Goal: Task Accomplishment & Management: Complete application form

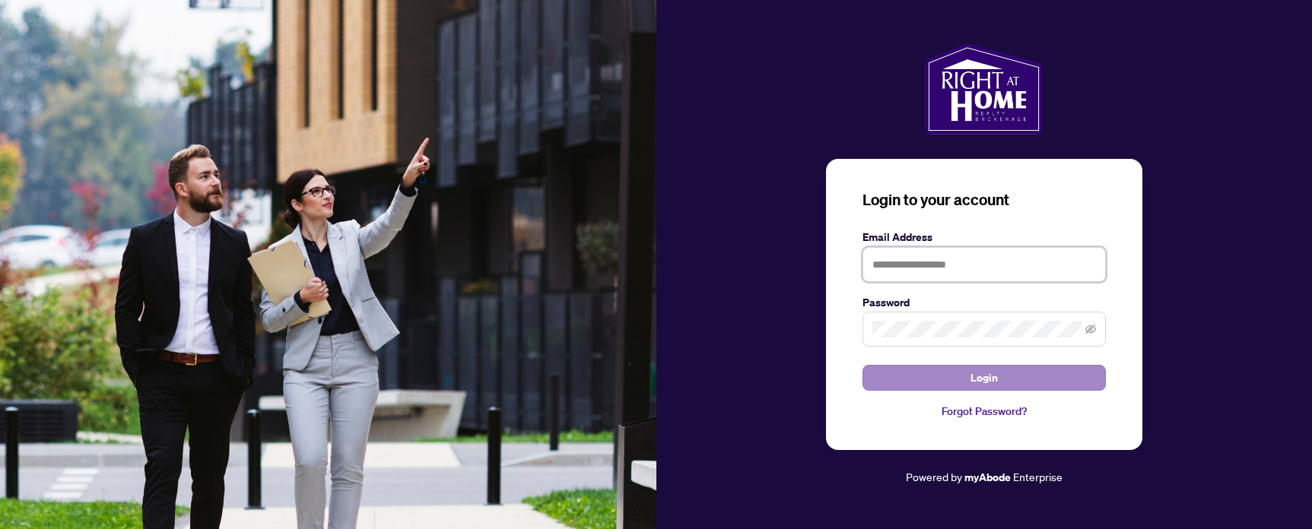
type input "**********"
click at [1001, 384] on button "Login" at bounding box center [983, 378] width 243 height 26
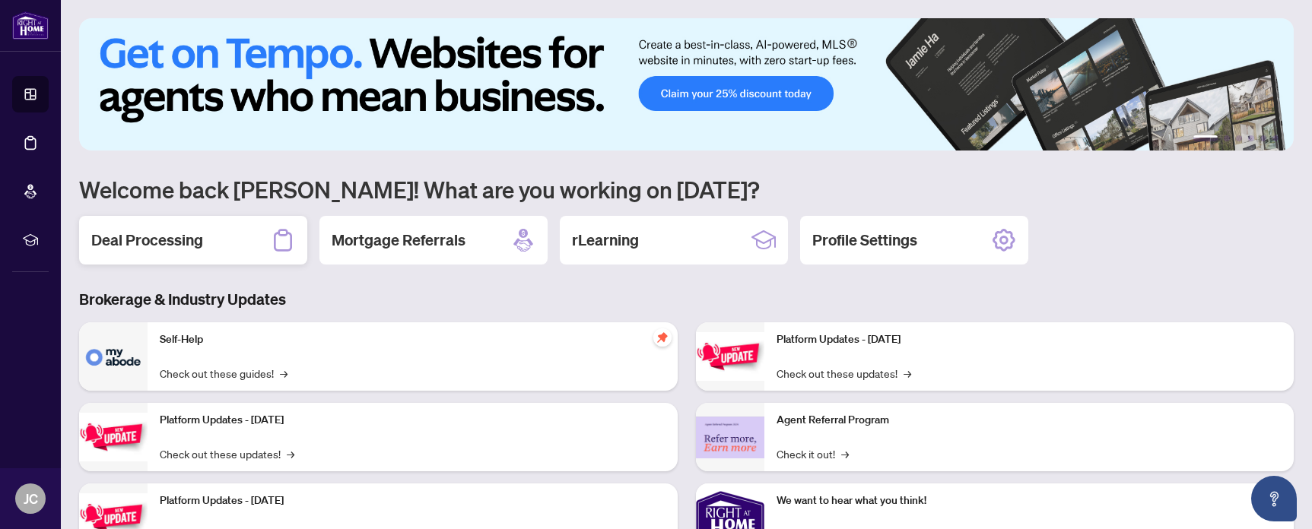
click at [217, 257] on div "Deal Processing" at bounding box center [193, 240] width 228 height 49
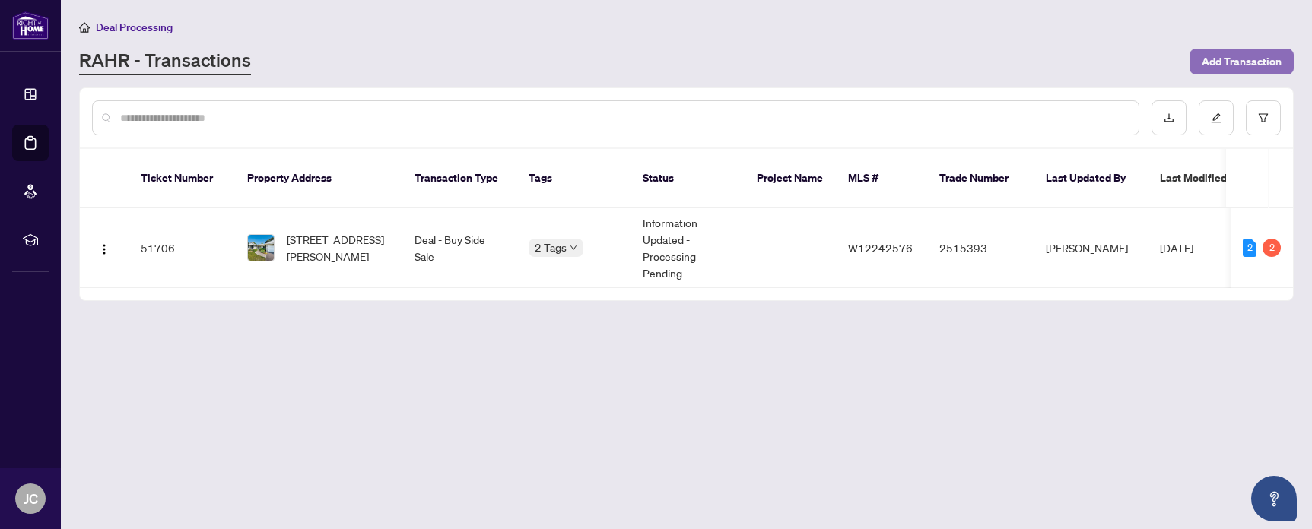
click at [1210, 62] on span "Add Transaction" at bounding box center [1242, 61] width 80 height 24
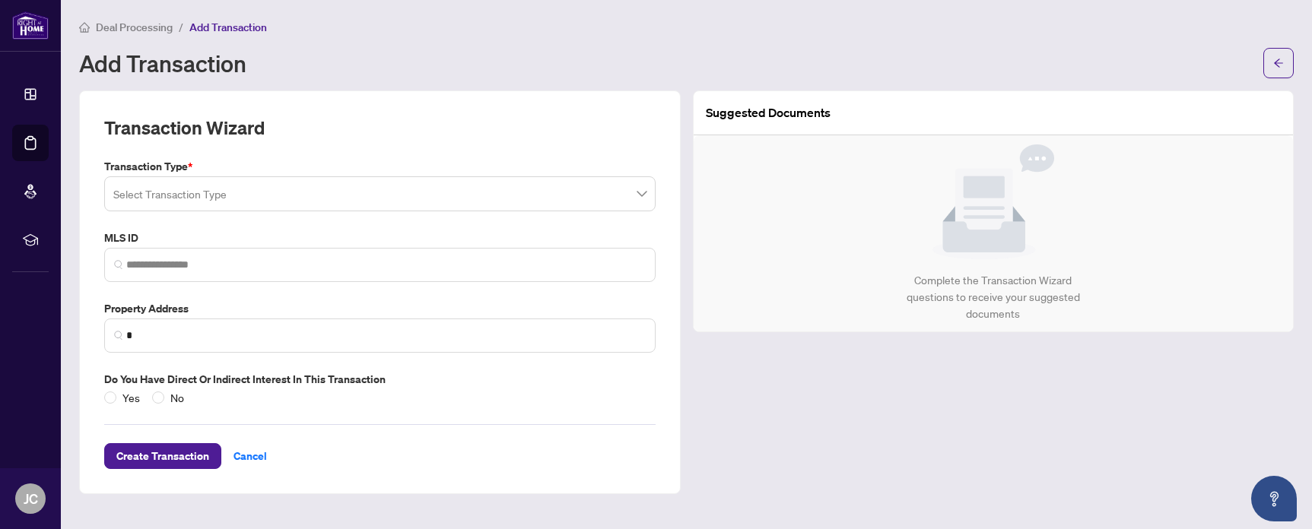
click at [421, 201] on input "search" at bounding box center [372, 195] width 519 height 33
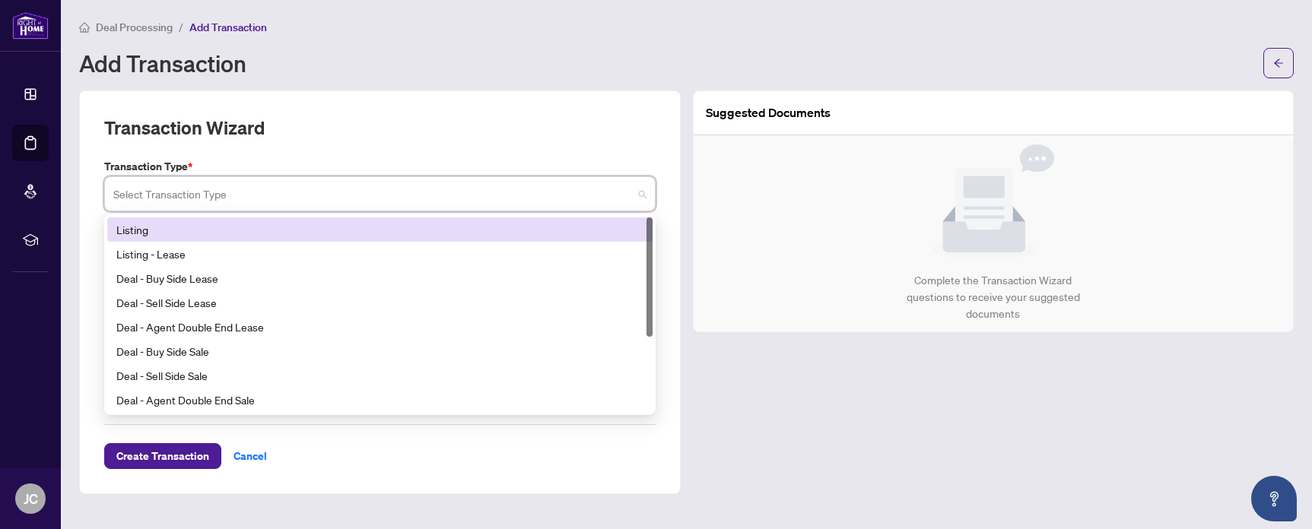
click at [332, 226] on div "Listing" at bounding box center [379, 229] width 527 height 17
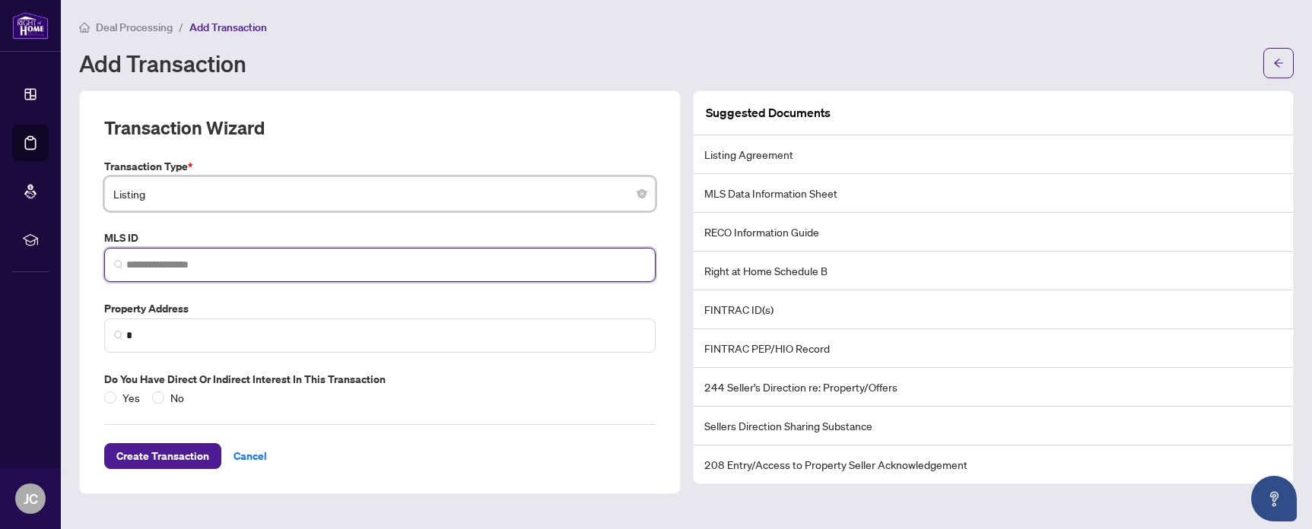
click at [349, 268] on input "search" at bounding box center [385, 265] width 519 height 16
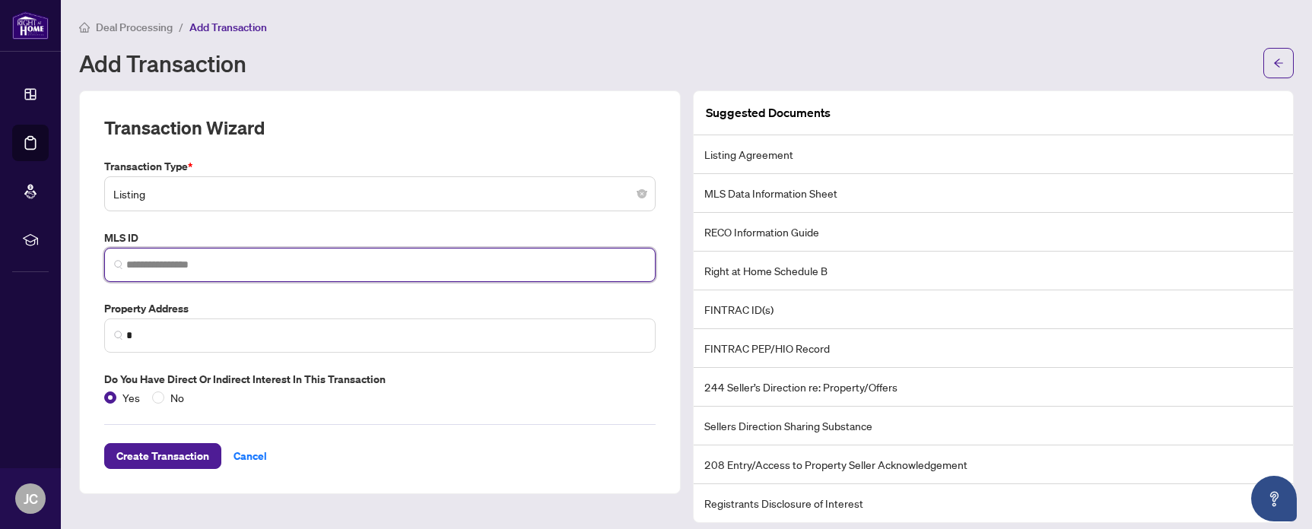
click at [246, 269] on input "search" at bounding box center [385, 265] width 519 height 16
paste input "********"
type input "********"
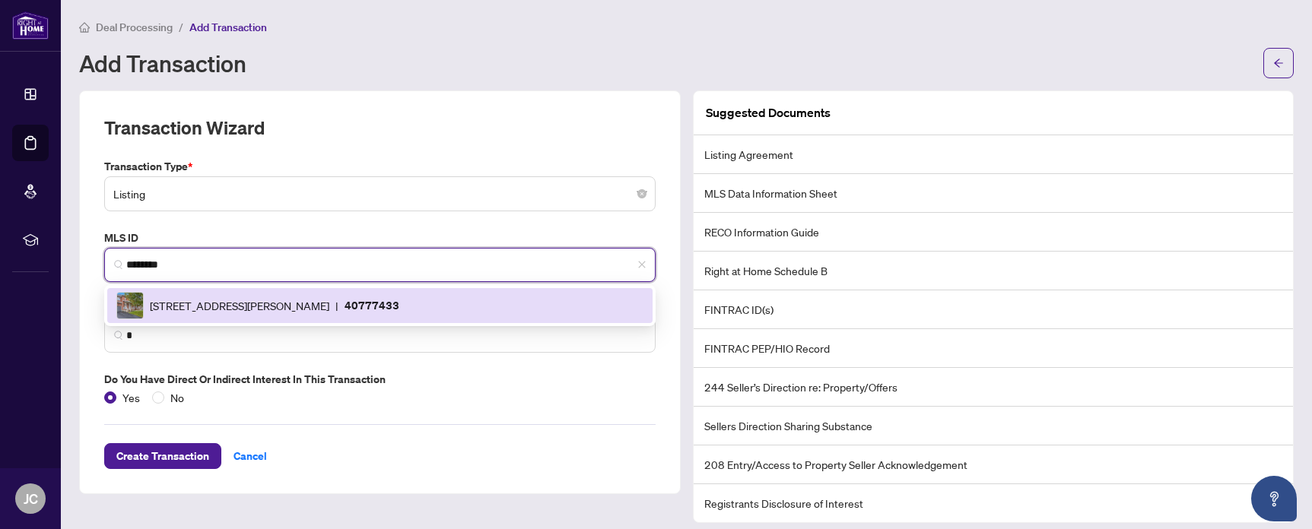
click at [329, 311] on span "[STREET_ADDRESS][PERSON_NAME]" at bounding box center [239, 305] width 179 height 17
type input "**********"
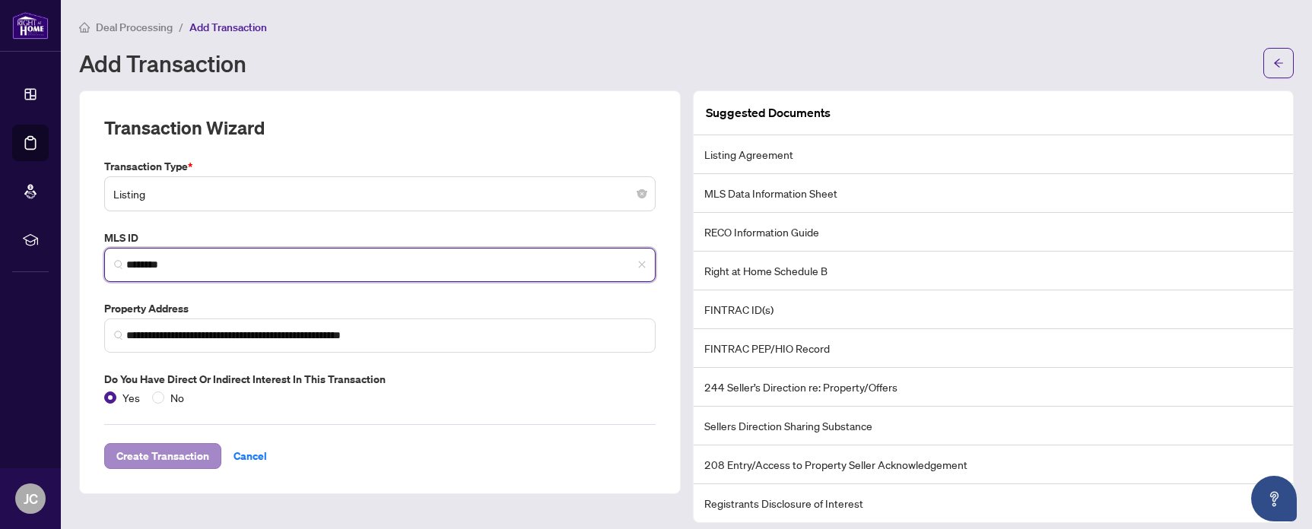
type input "********"
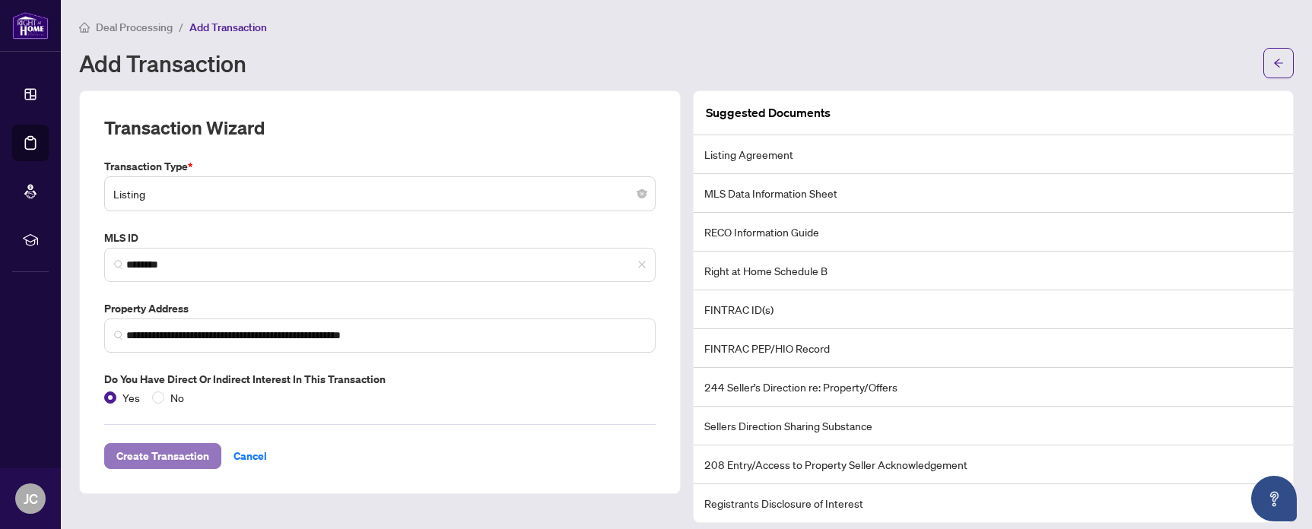
click at [184, 457] on span "Create Transaction" at bounding box center [162, 456] width 93 height 24
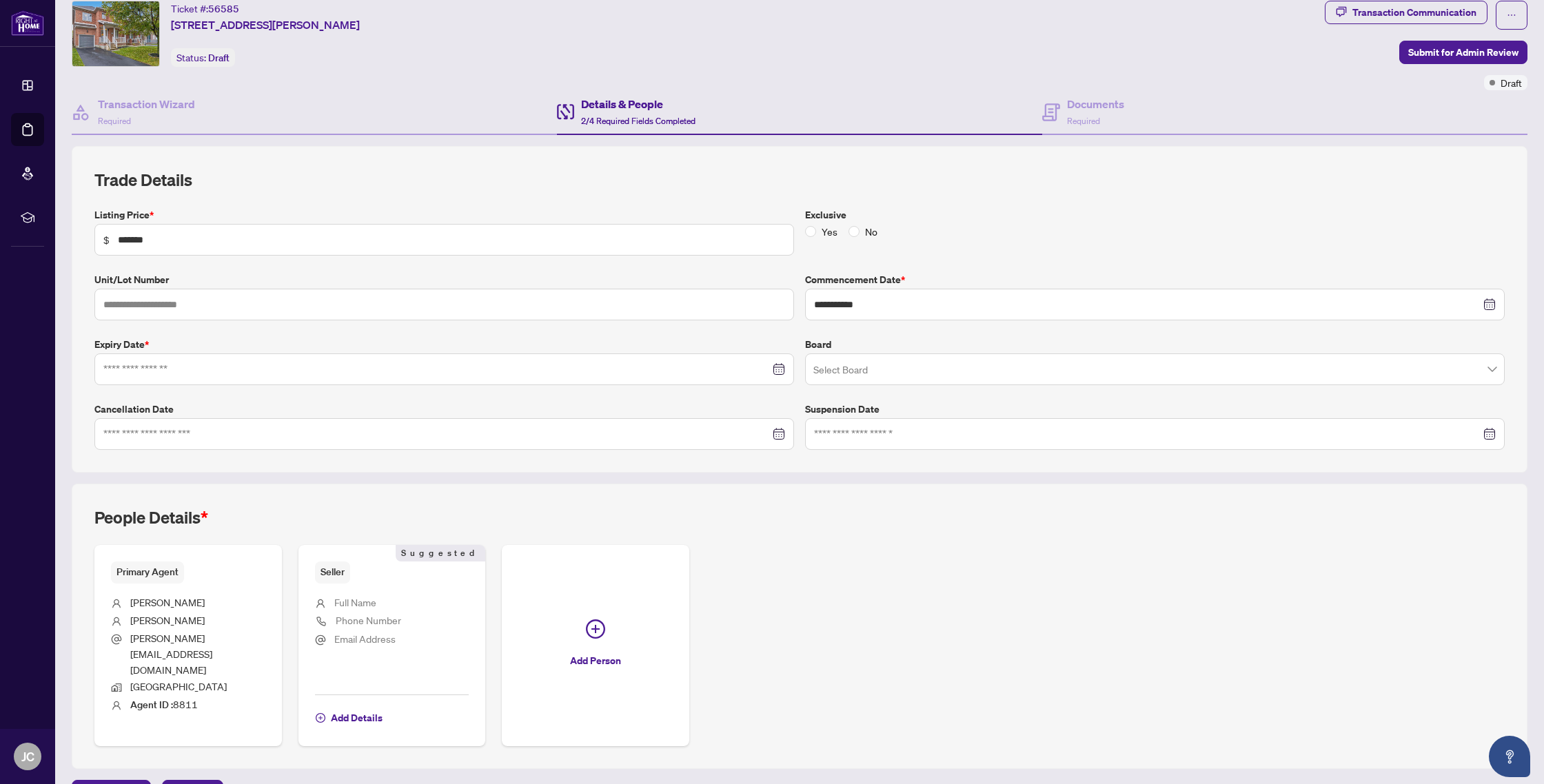
scroll to position [47, 0]
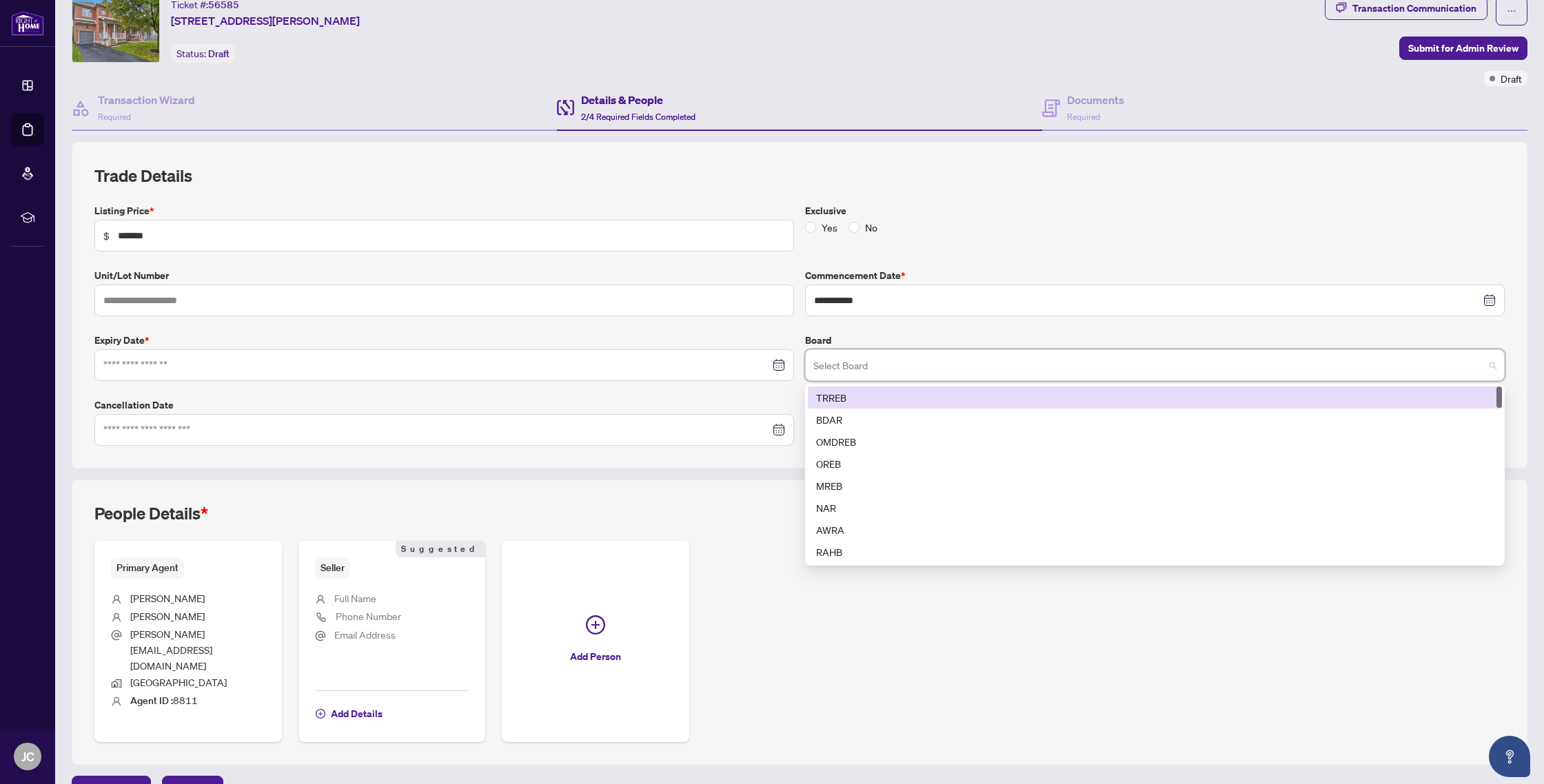
click at [859, 367] on input "search" at bounding box center [1149, 367] width 671 height 30
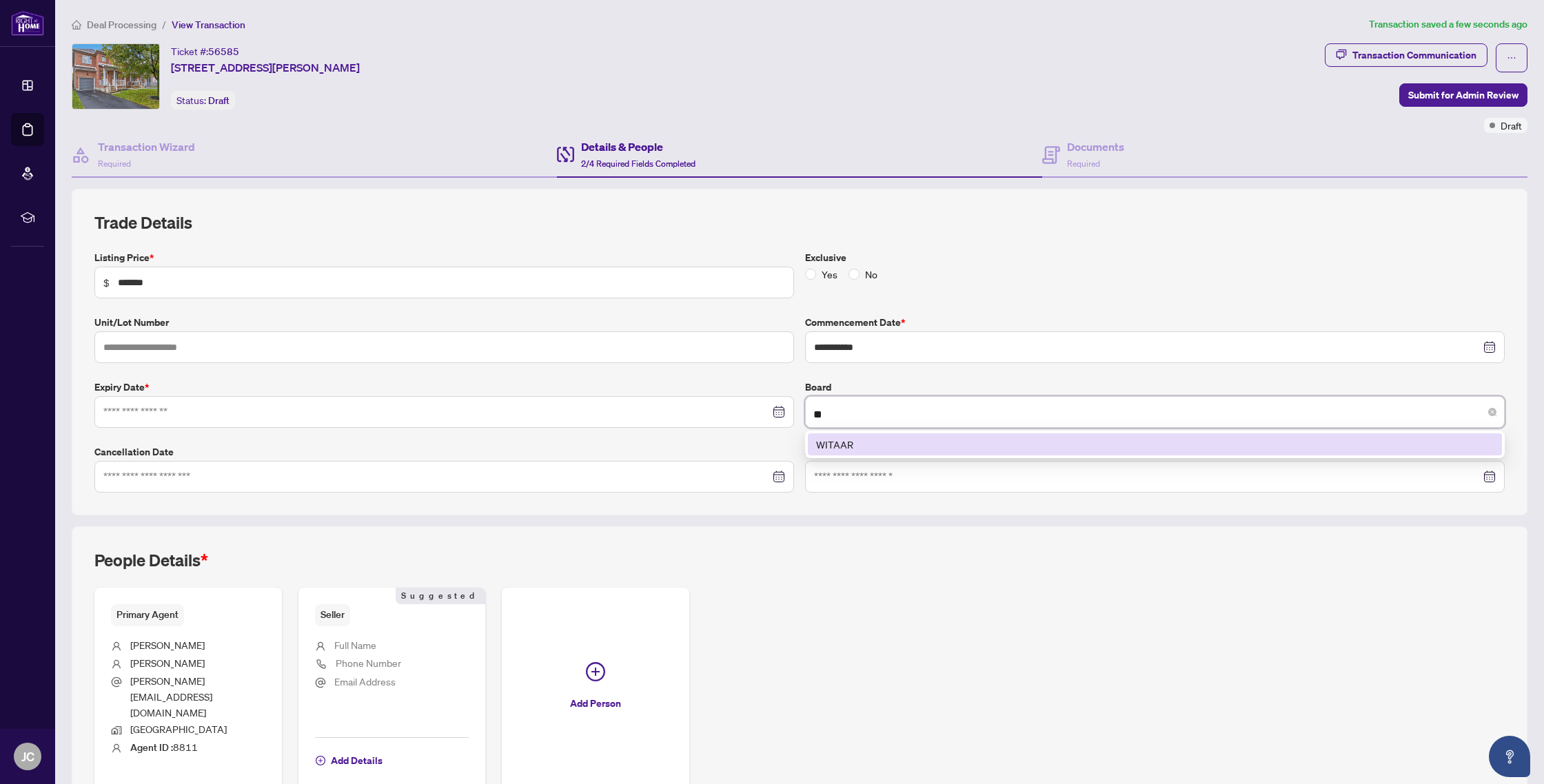
scroll to position [0, 0]
type input "*"
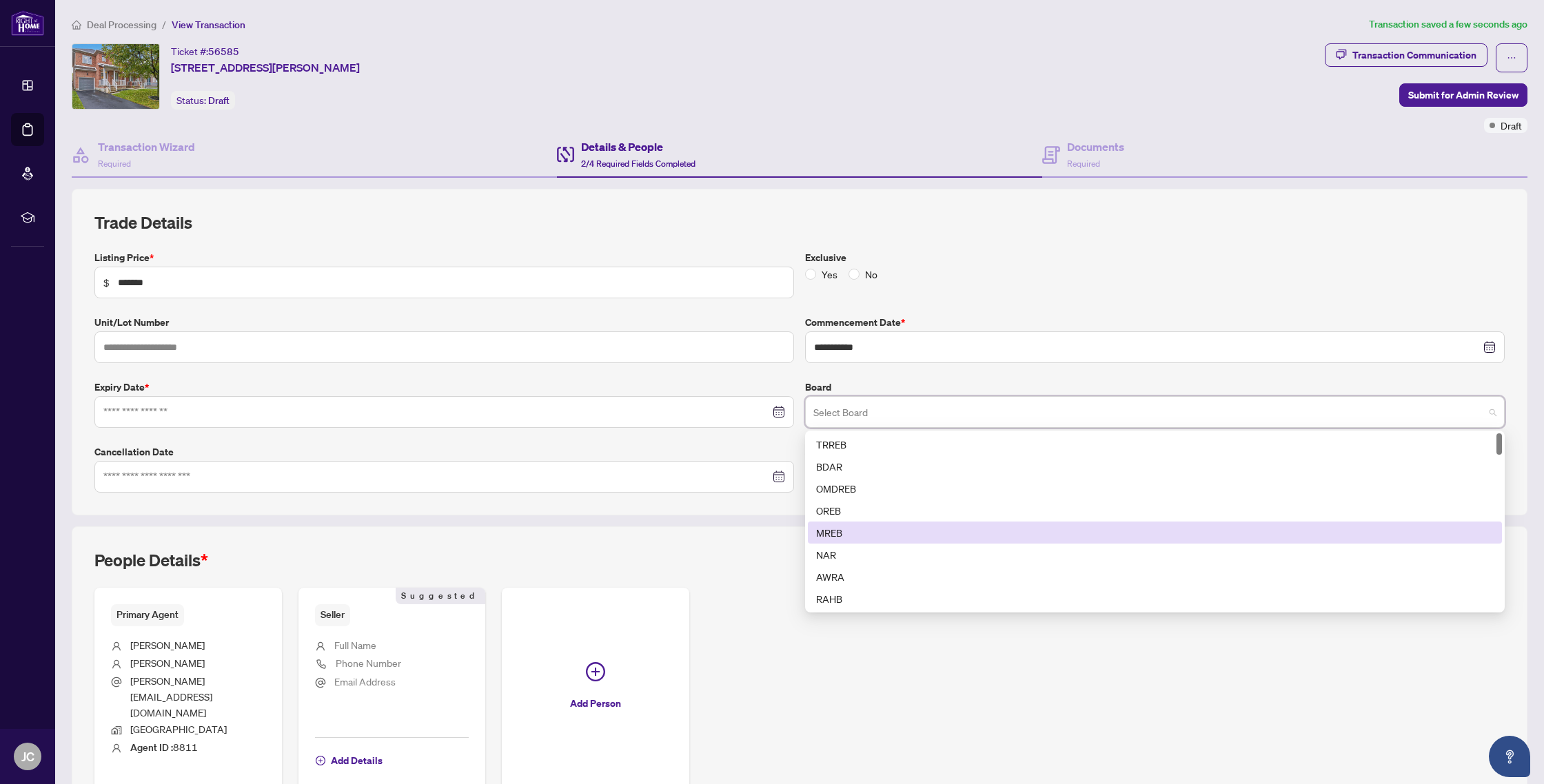
click at [834, 479] on div "MREB" at bounding box center [1155, 532] width 678 height 15
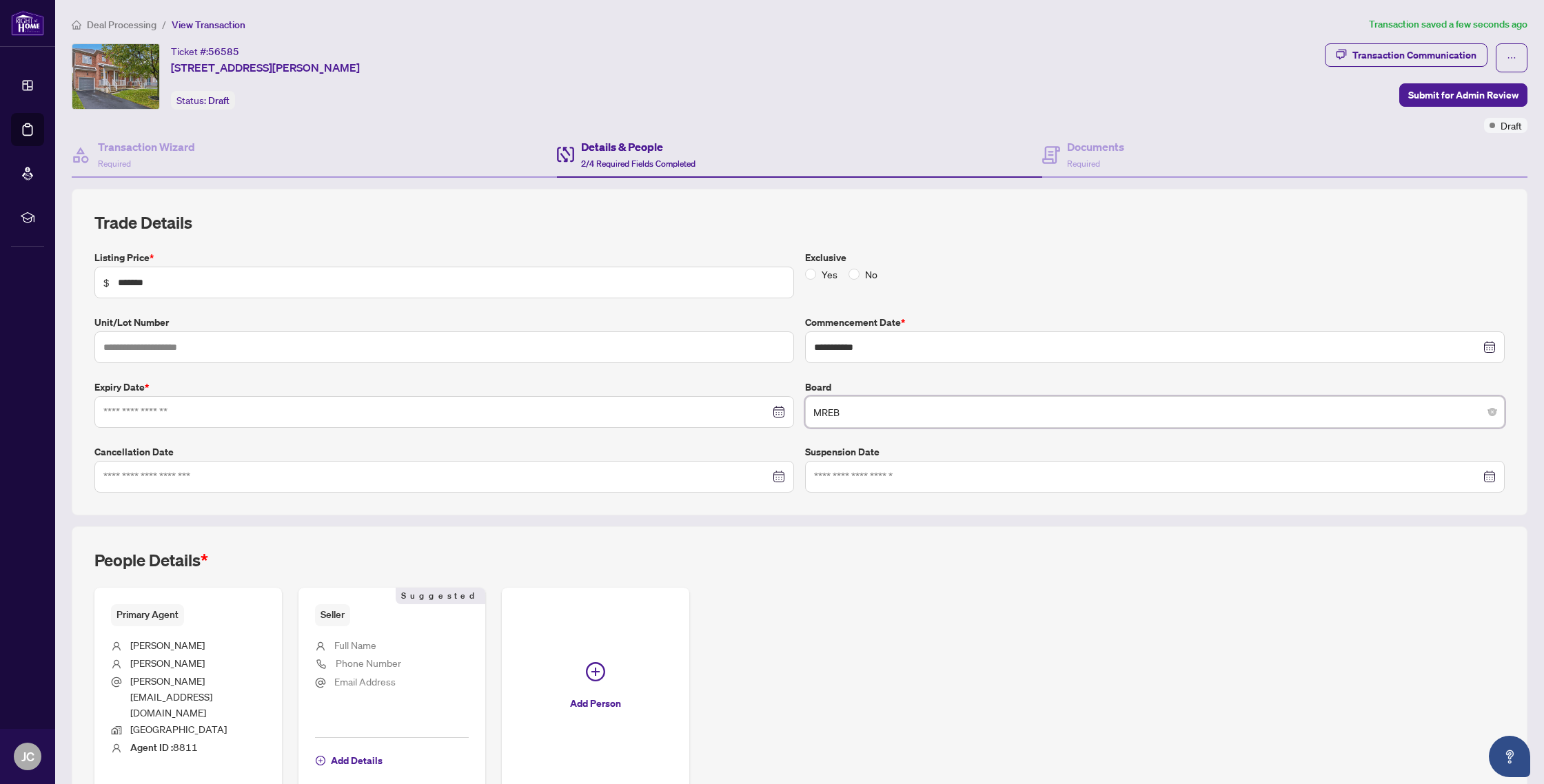
click at [778, 413] on div at bounding box center [444, 411] width 682 height 15
type input "**********"
click at [266, 445] on button "Next month (PageDown)" at bounding box center [264, 444] width 15 height 27
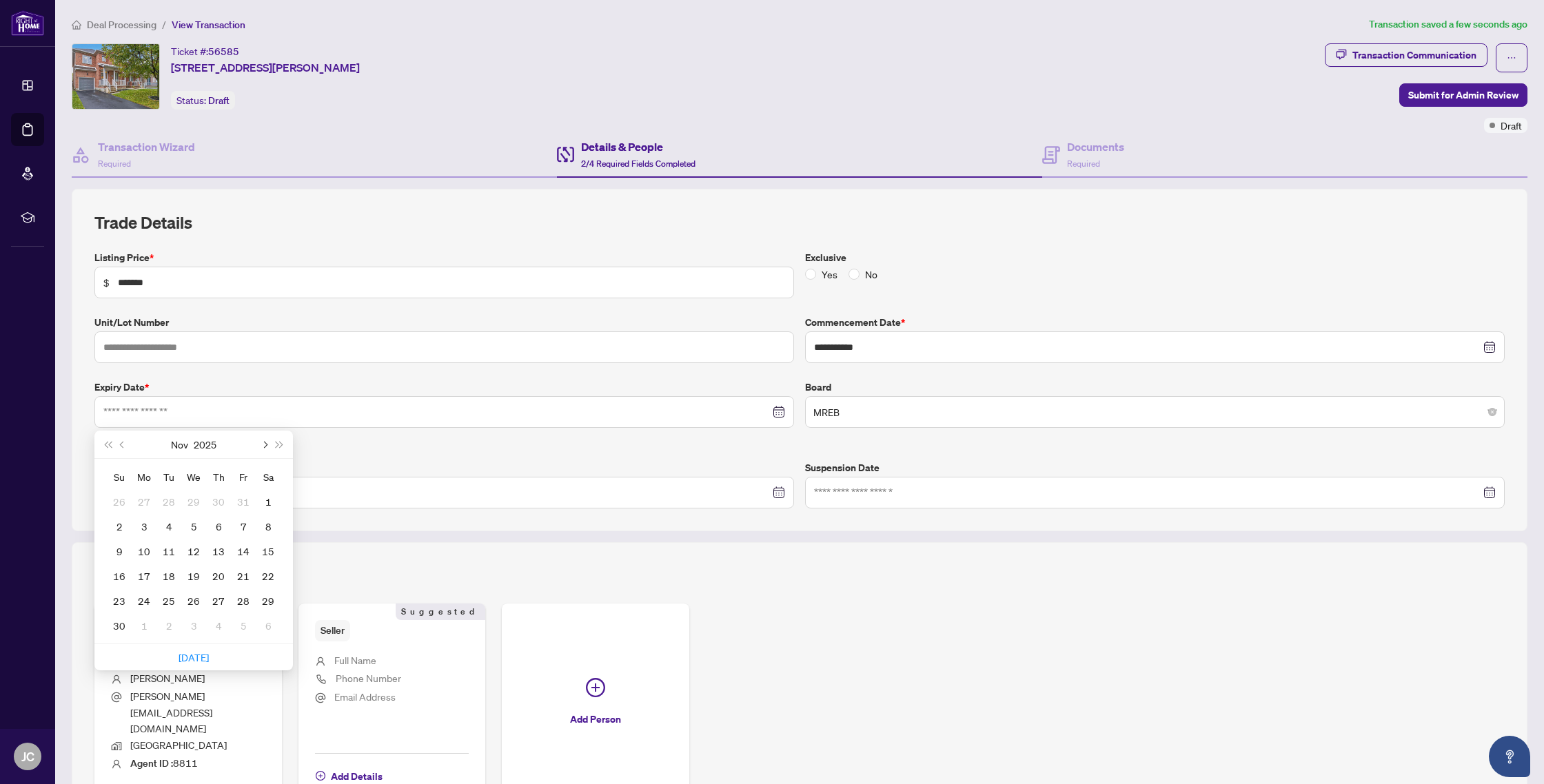
click at [266, 445] on button "Next month (PageDown)" at bounding box center [264, 444] width 15 height 27
type input "**********"
click at [117, 479] on div "8" at bounding box center [119, 527] width 16 height 16
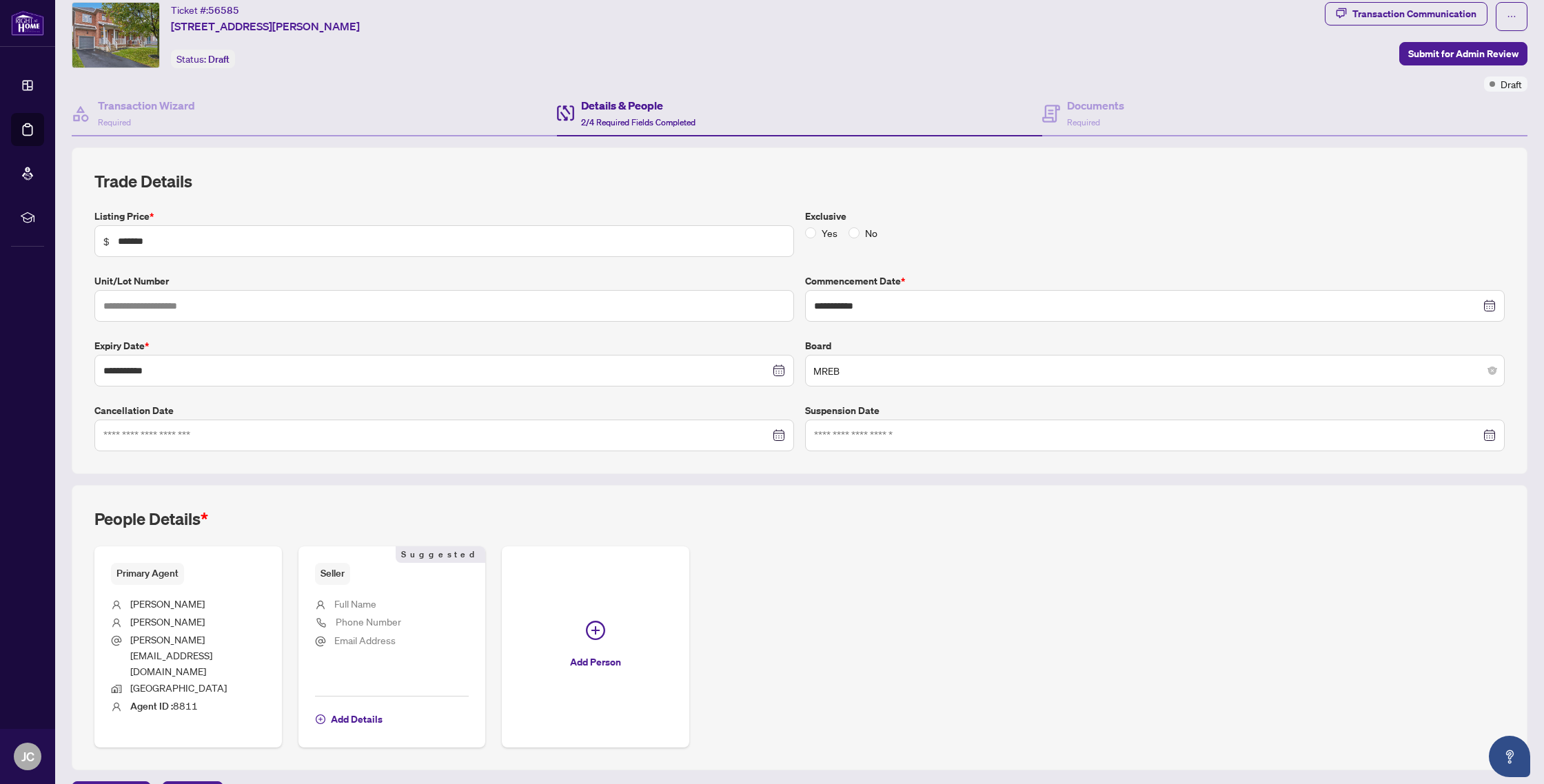
scroll to position [47, 0]
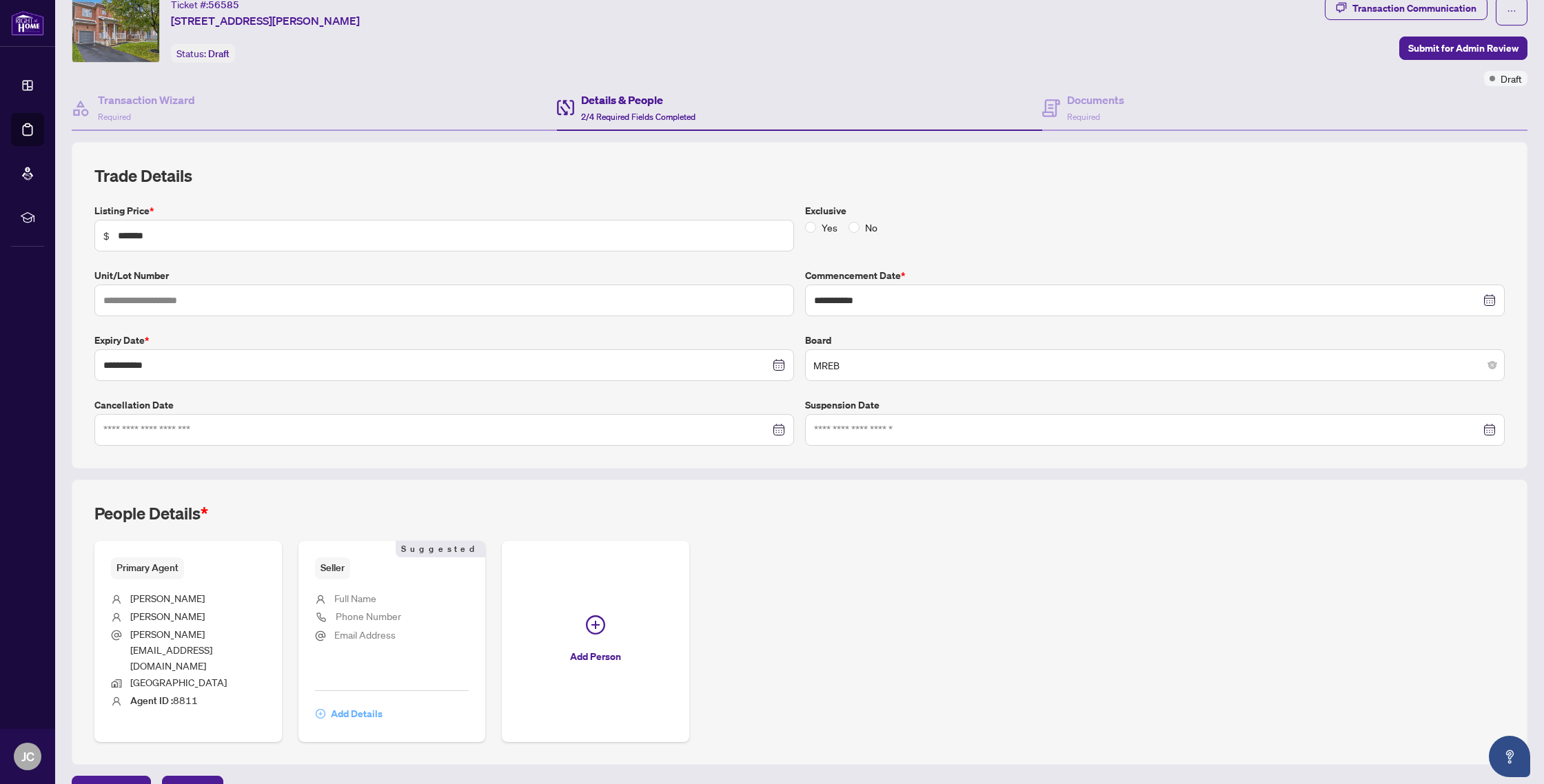
click at [348, 479] on span "Add Details" at bounding box center [356, 714] width 52 height 22
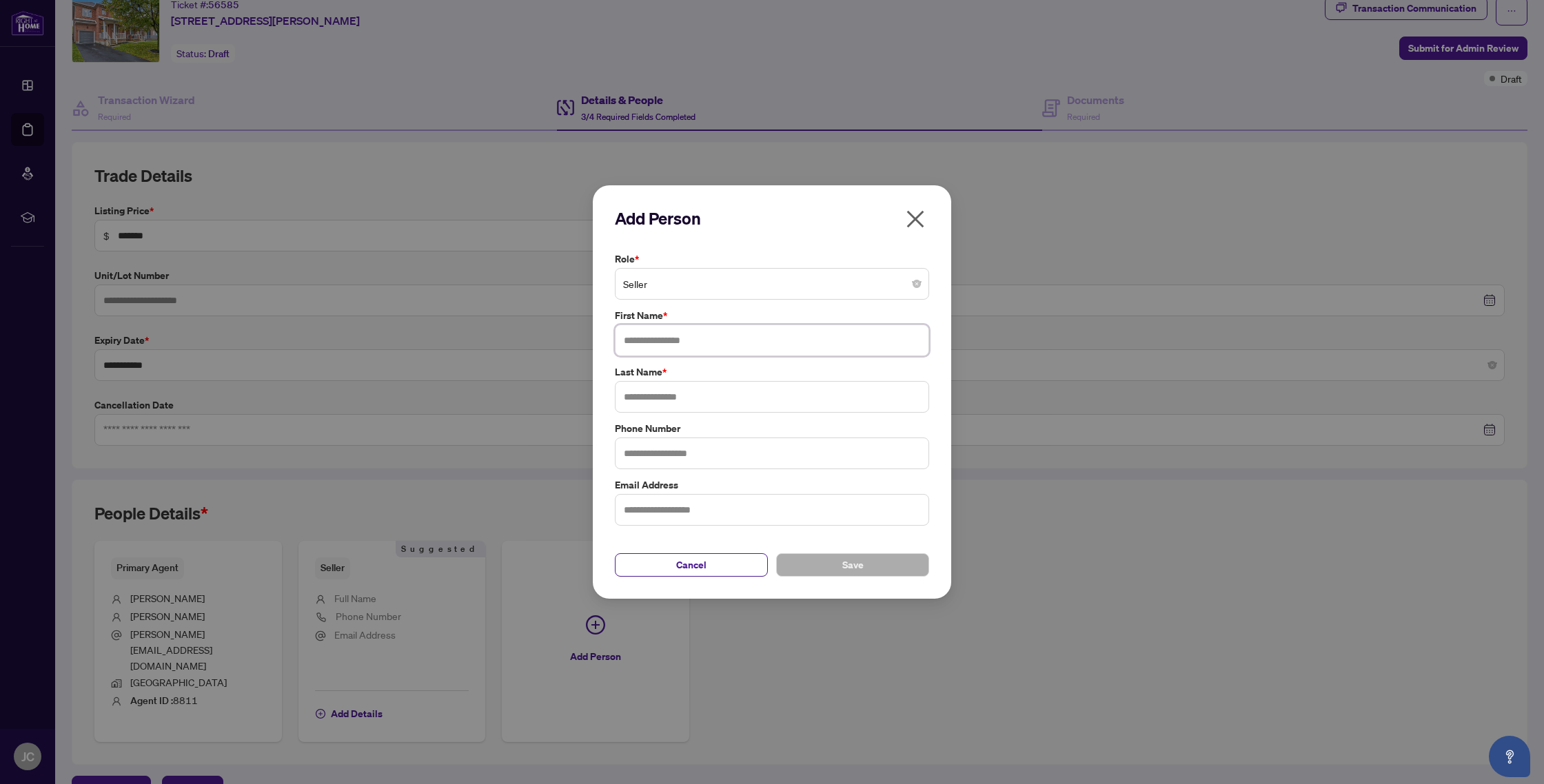
click at [685, 341] on input "text" at bounding box center [772, 340] width 315 height 32
type input "**********"
click at [776, 396] on input "text" at bounding box center [772, 397] width 315 height 32
type input "****"
click at [820, 479] on button "Save" at bounding box center [852, 566] width 153 height 24
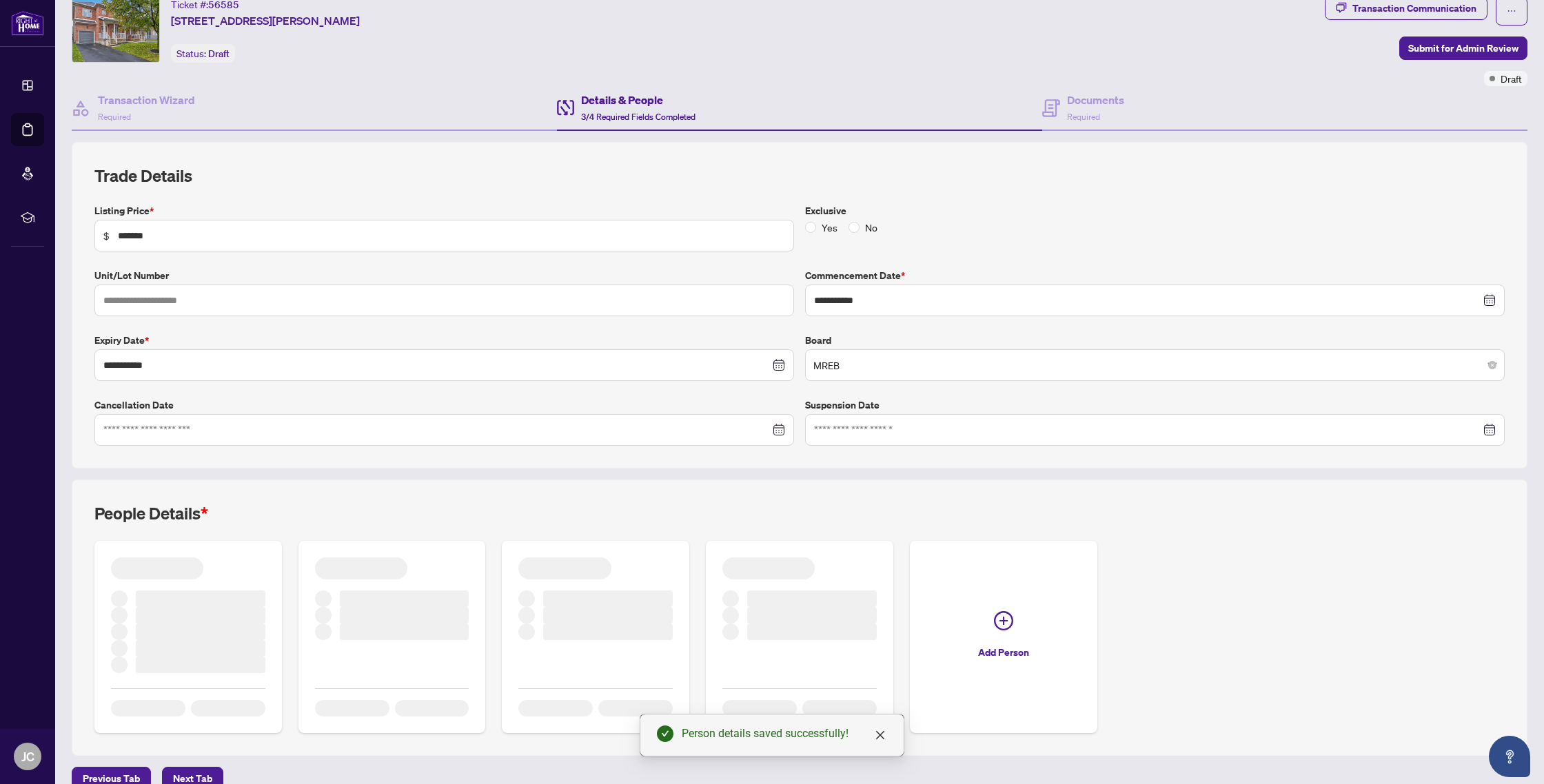
scroll to position [46, 0]
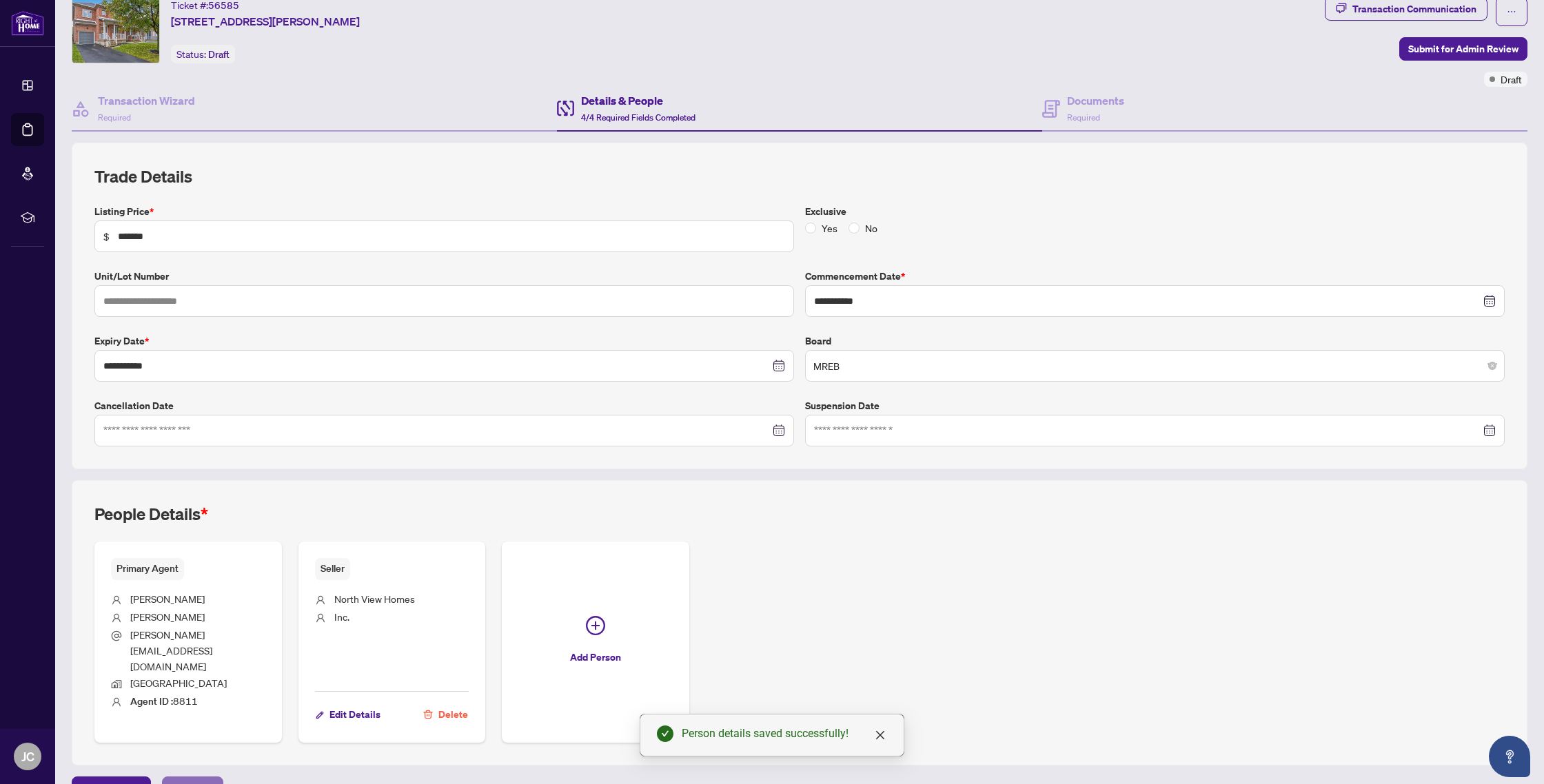
click at [191, 479] on span "Next Tab" at bounding box center [192, 789] width 39 height 22
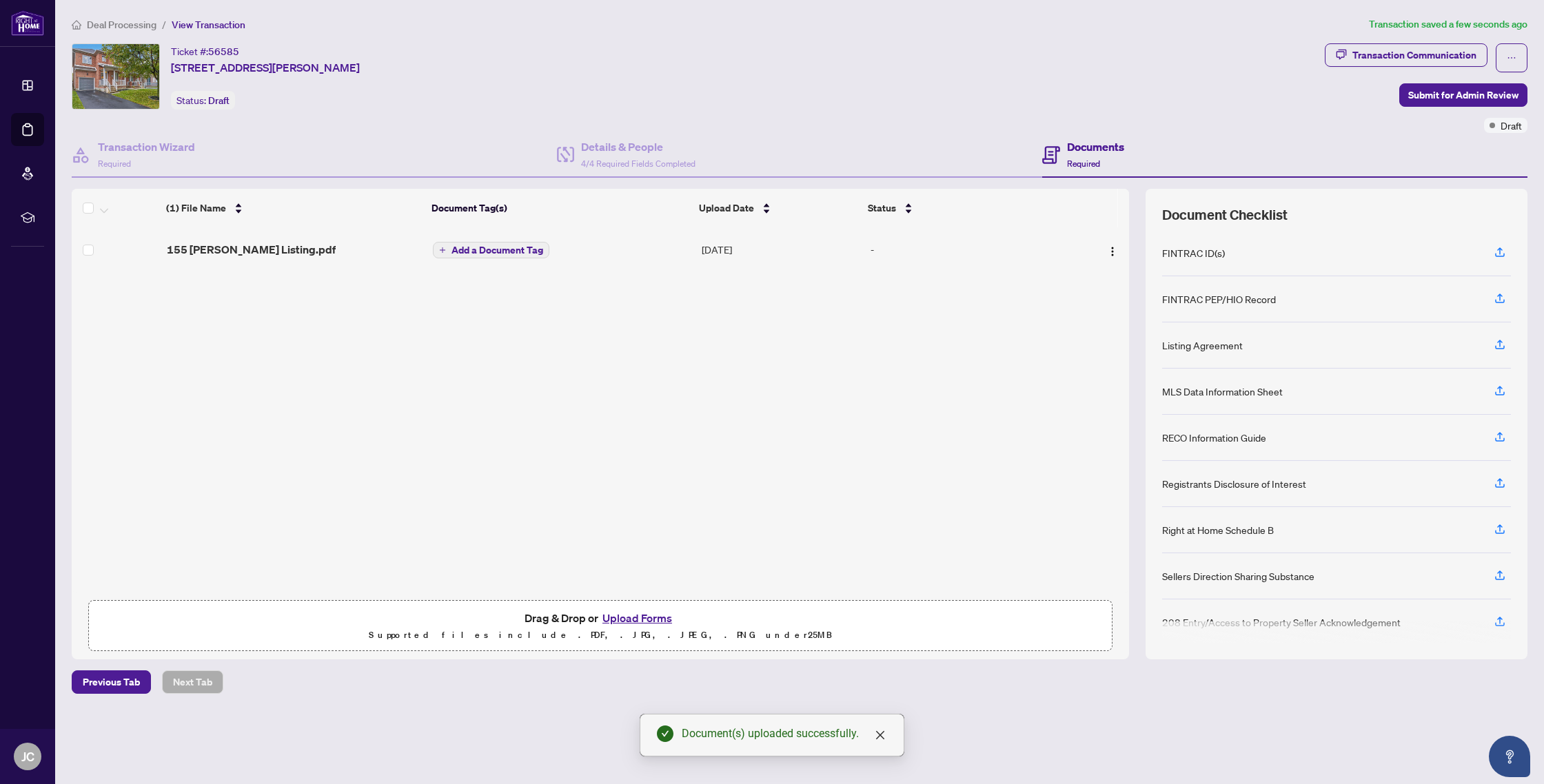
click at [477, 250] on span "Add a Document Tag" at bounding box center [497, 250] width 92 height 10
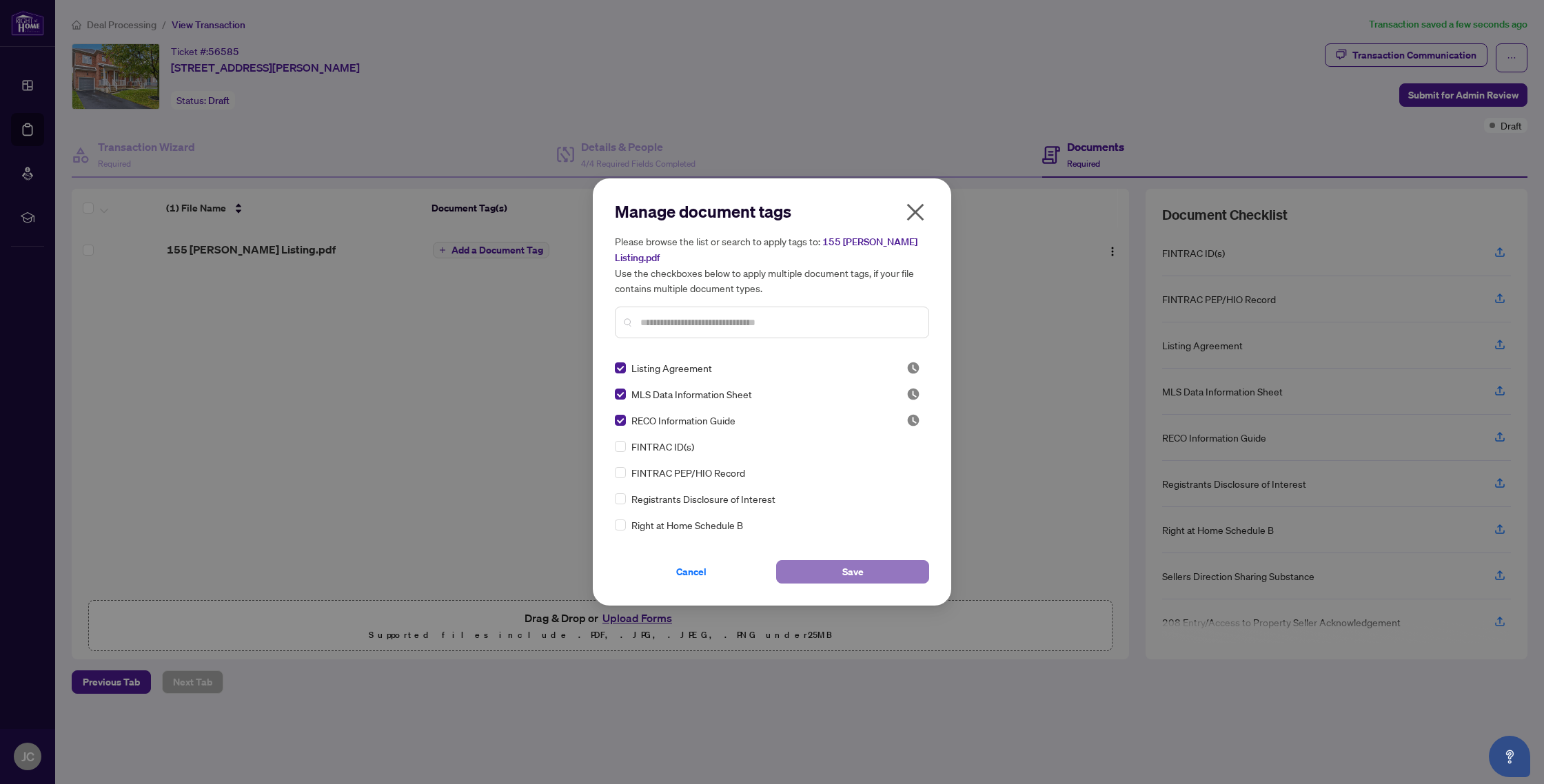
click at [811, 479] on button "Save" at bounding box center [852, 572] width 153 height 24
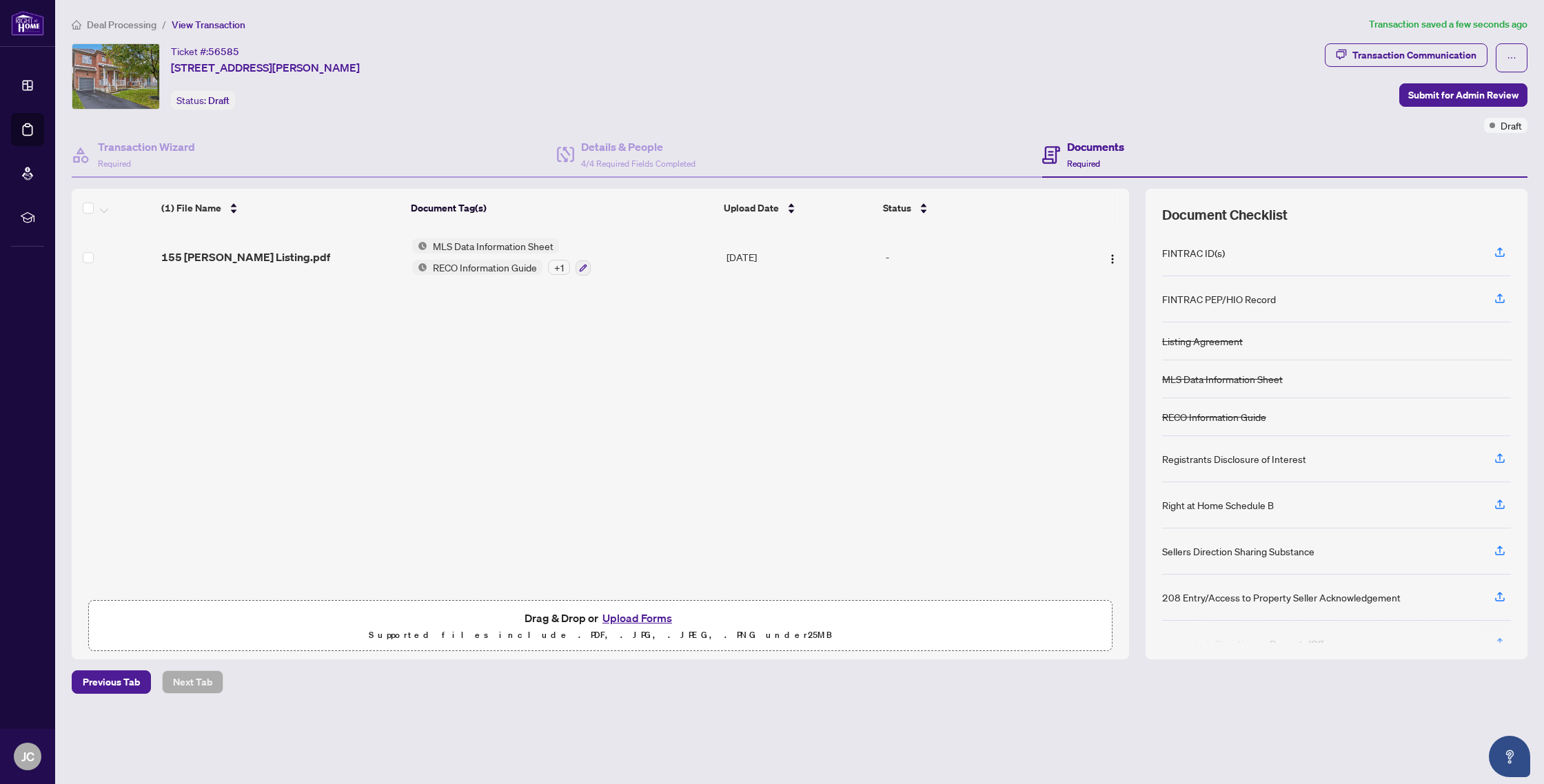
scroll to position [29, 0]
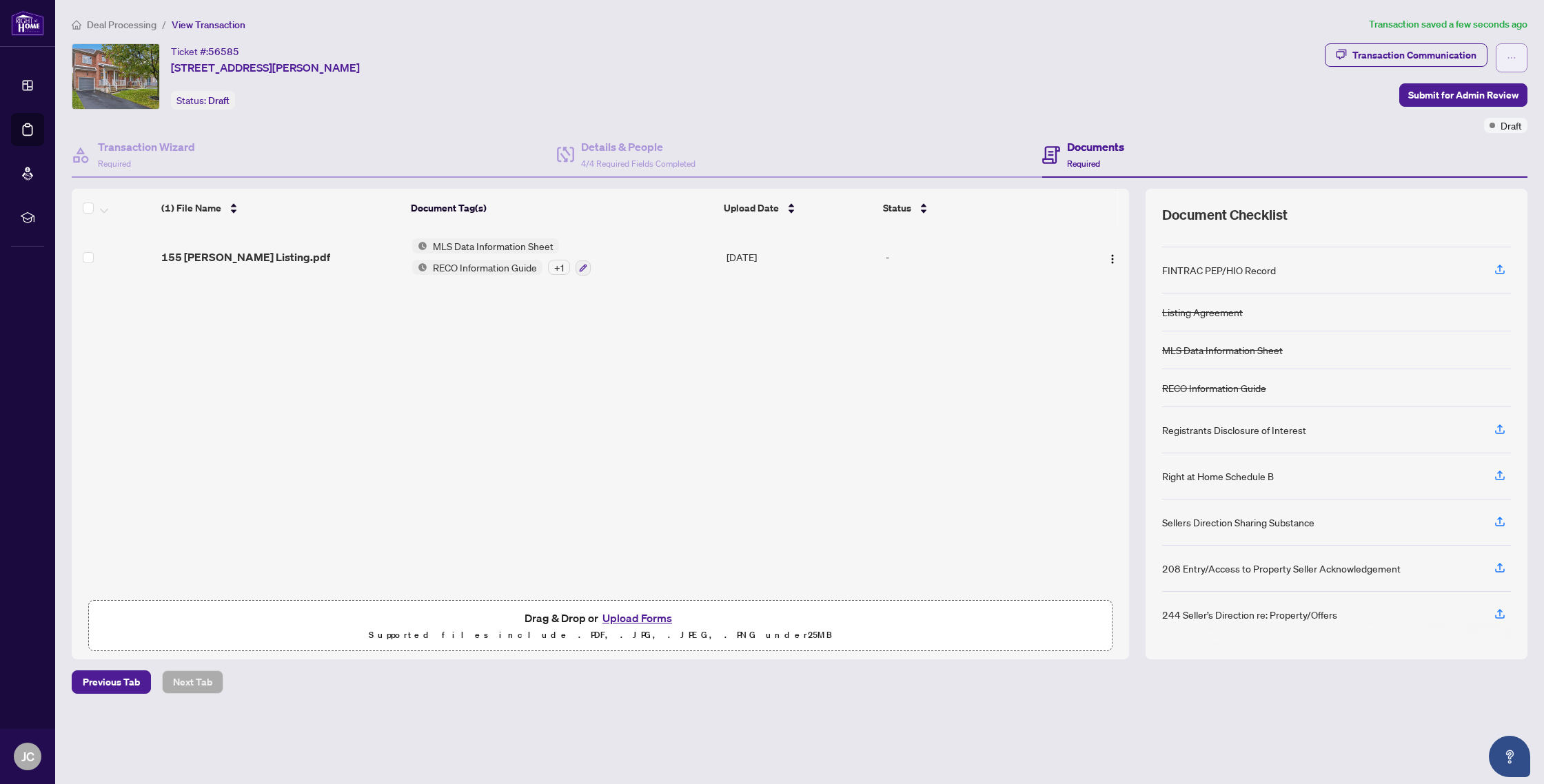
click at [1189, 53] on button "button" at bounding box center [1511, 58] width 32 height 29
click at [1059, 72] on div "Ticket #: 56585 [STREET_ADDRESS][PERSON_NAME] Status: Draft" at bounding box center [695, 76] width 1248 height 66
click at [1068, 148] on h4 "Documents" at bounding box center [1095, 147] width 57 height 16
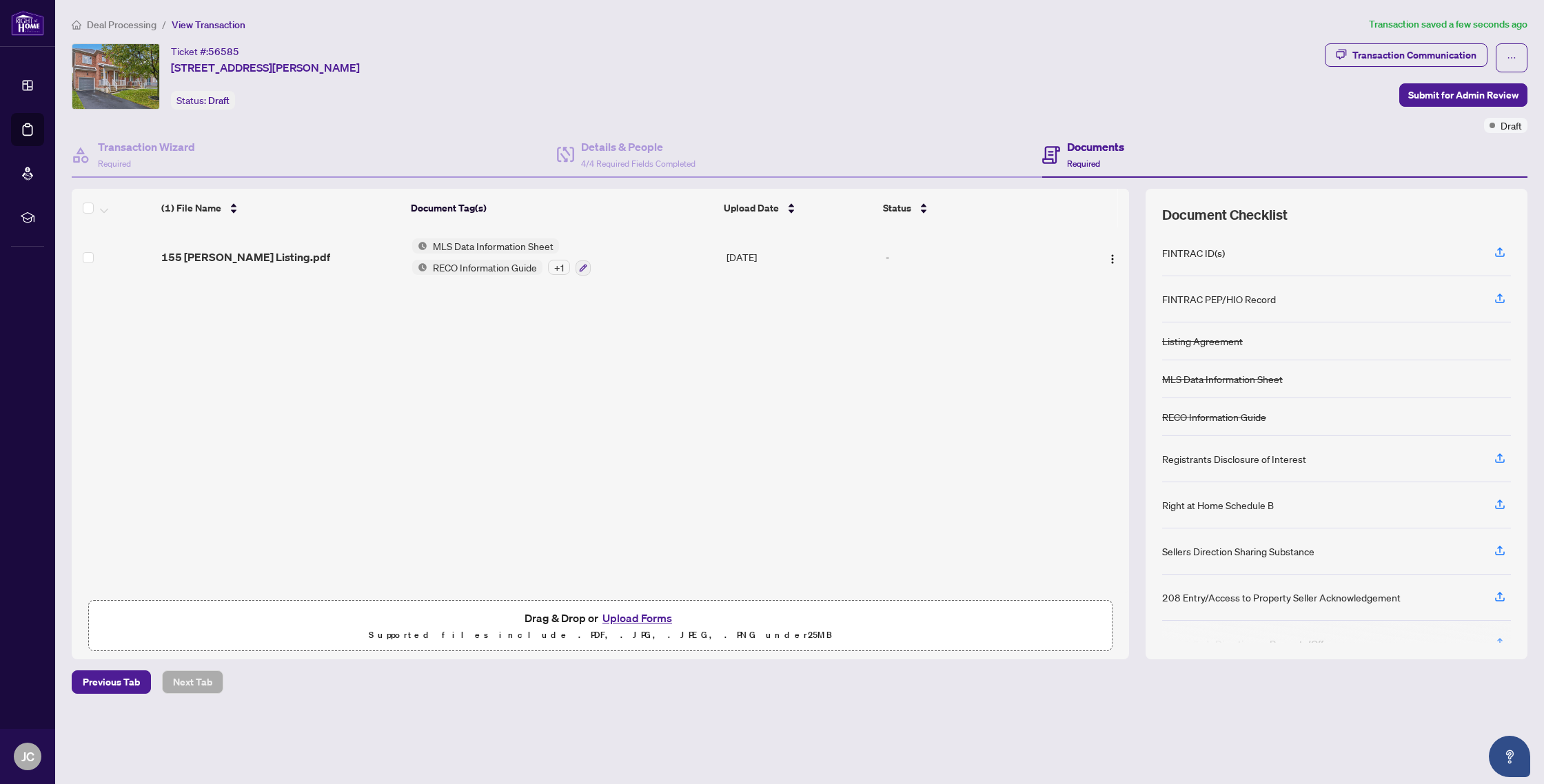
click at [1068, 152] on h4 "Documents" at bounding box center [1095, 147] width 57 height 16
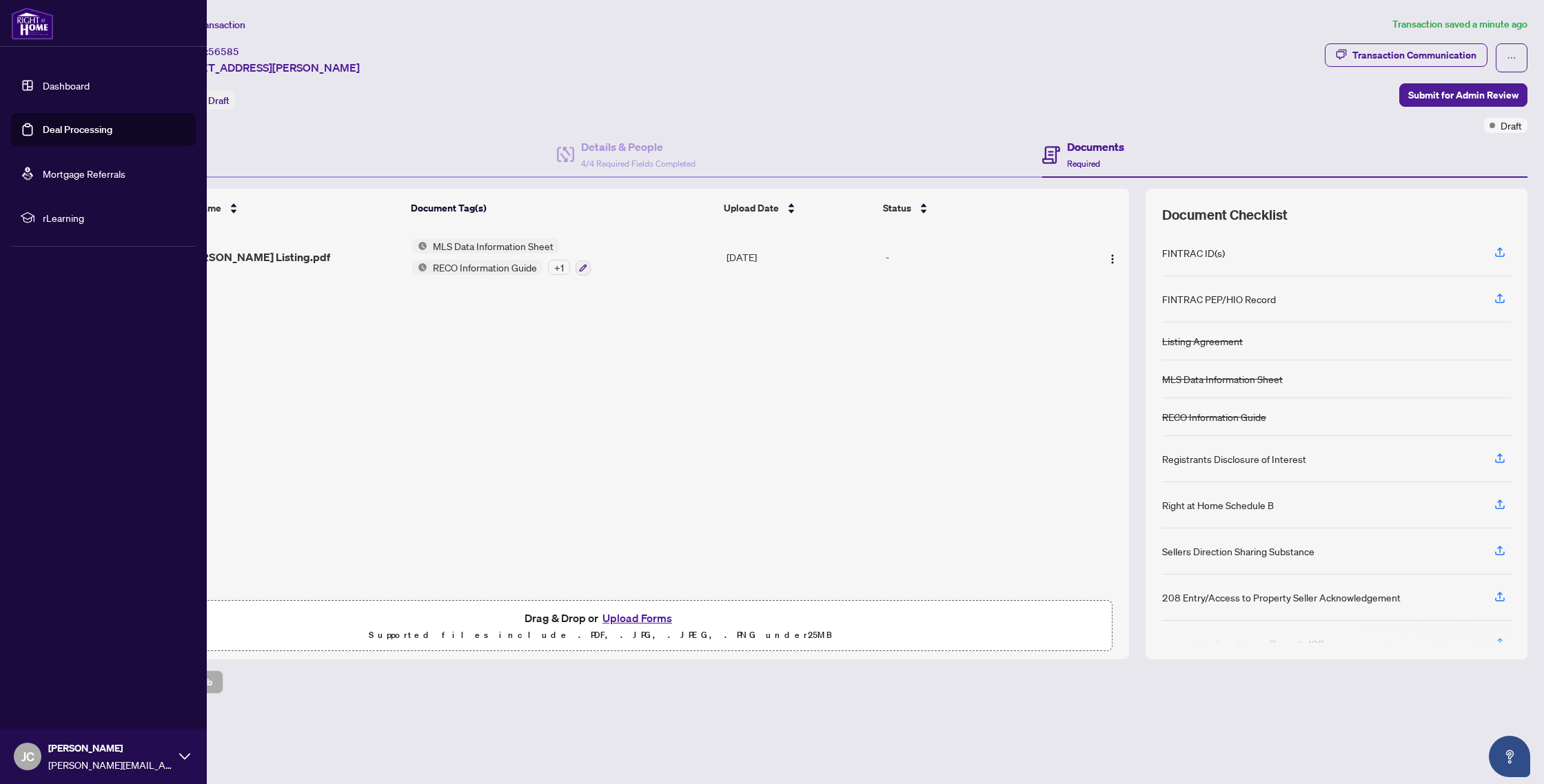
click at [51, 125] on link "Deal Processing" at bounding box center [77, 130] width 70 height 13
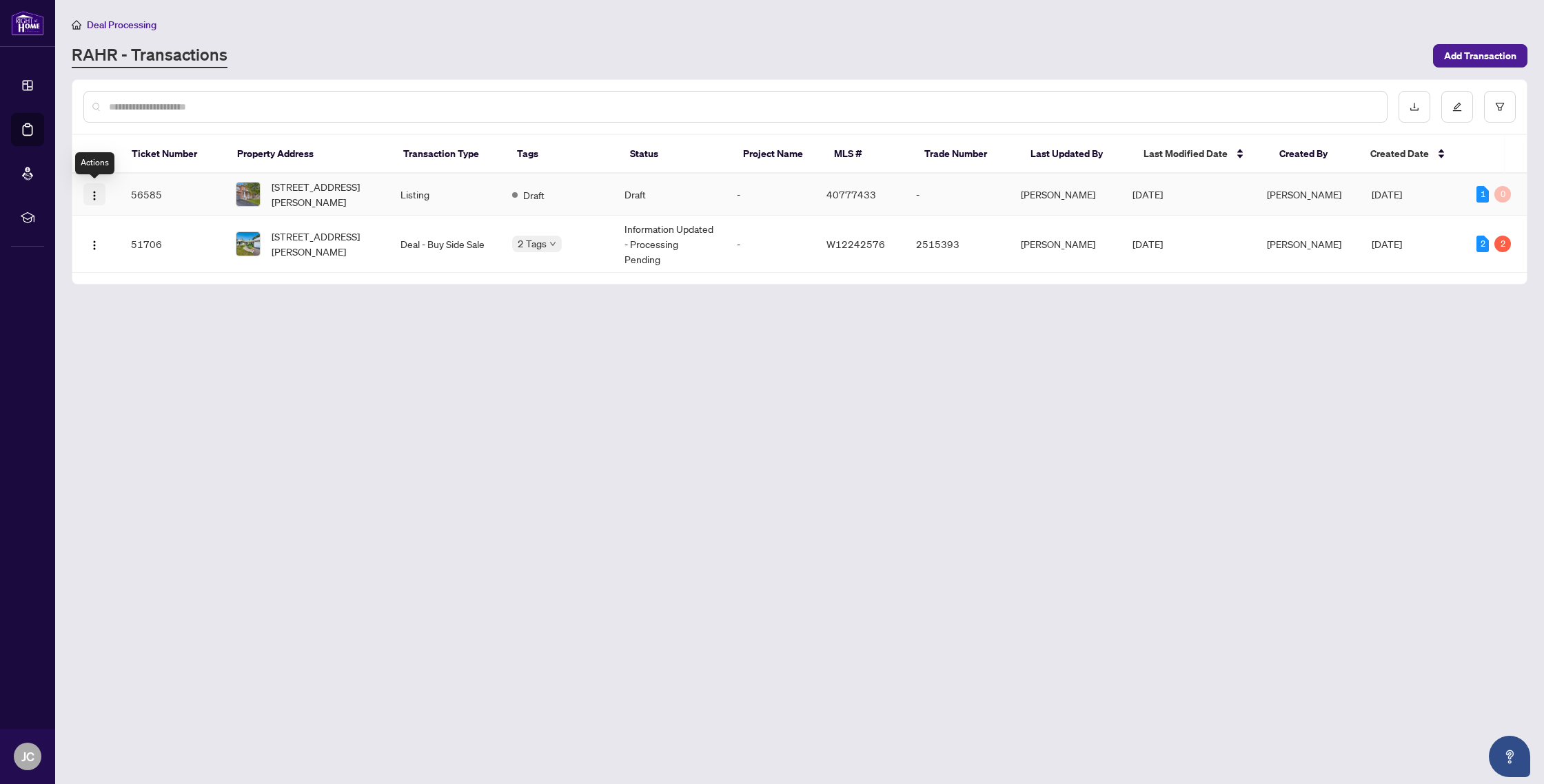
click at [96, 198] on img "button" at bounding box center [94, 196] width 11 height 11
click at [543, 368] on main "Deal Processing [PERSON_NAME] - Transactions Add Transaction Ticket Number Prop…" at bounding box center [800, 392] width 1490 height 784
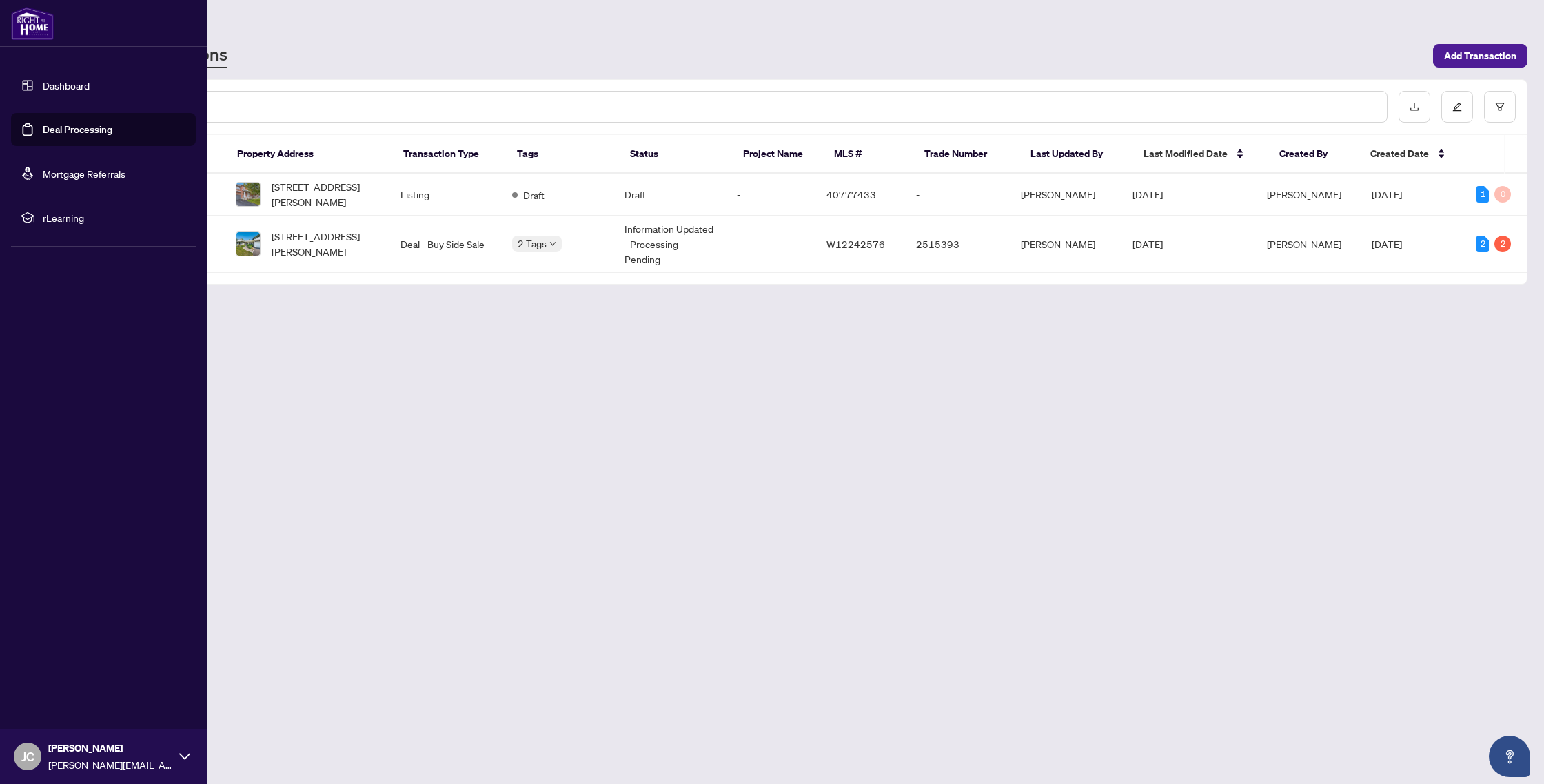
click at [17, 19] on img at bounding box center [32, 24] width 43 height 34
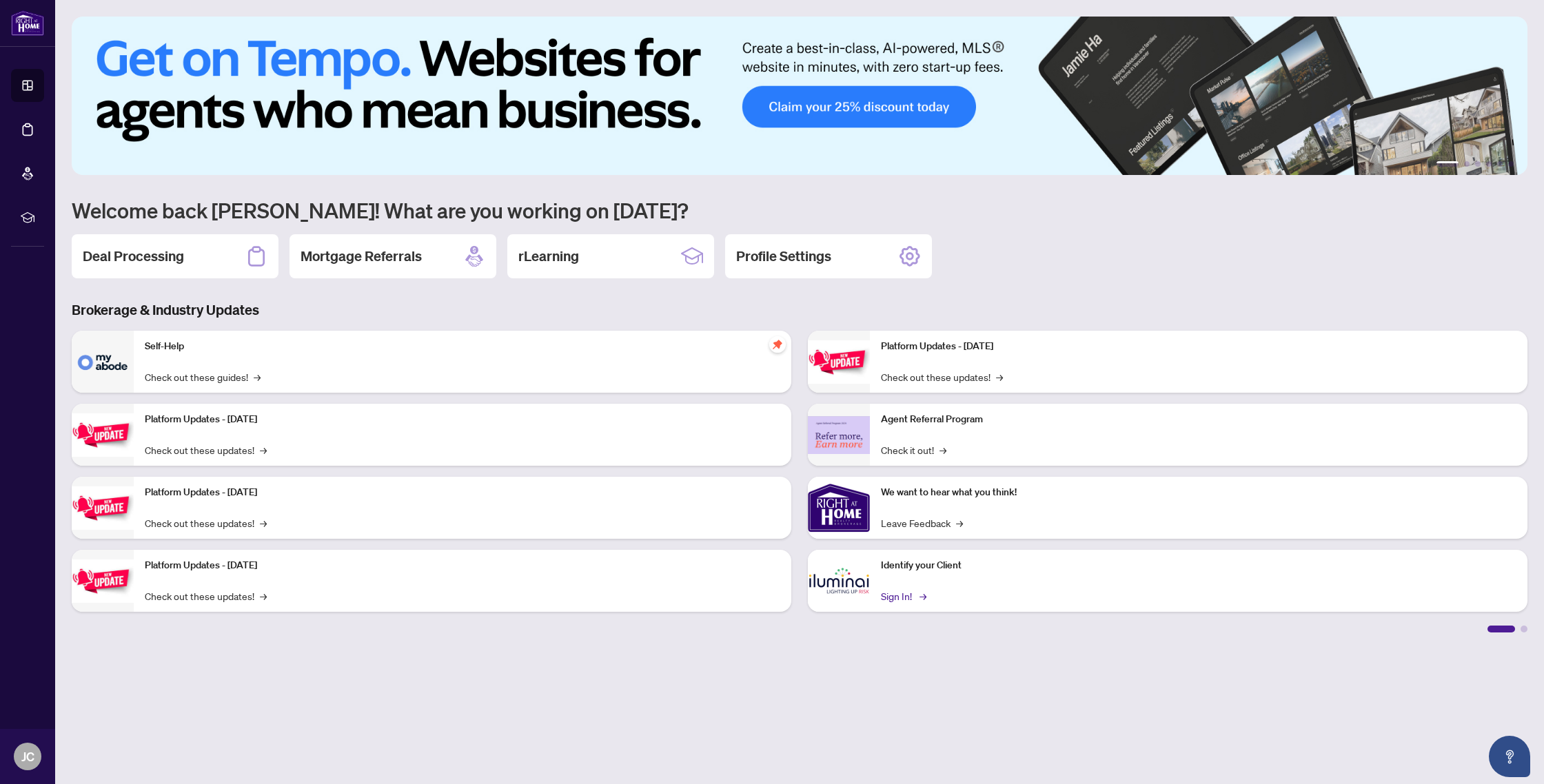
click at [899, 479] on link "Sign In! →" at bounding box center [903, 595] width 44 height 15
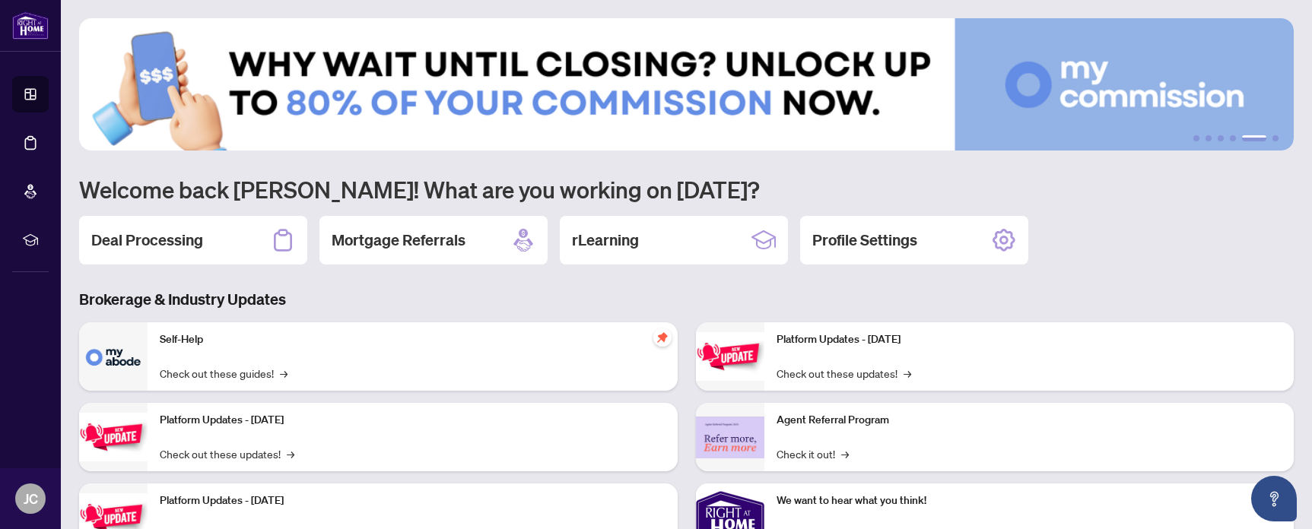
click at [210, 243] on div "Deal Processing" at bounding box center [193, 240] width 228 height 49
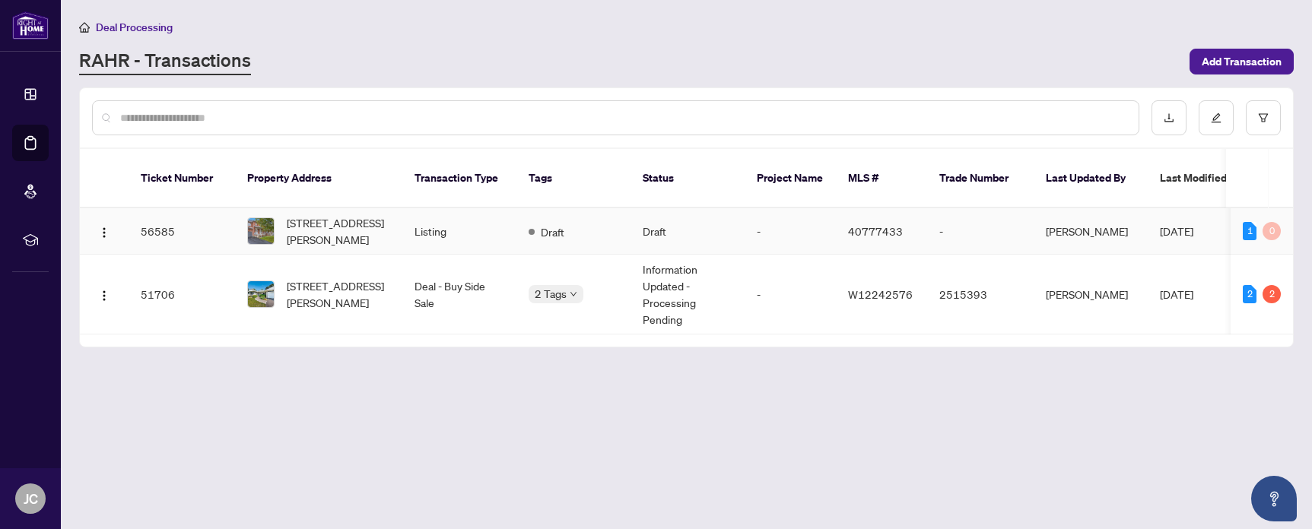
click at [207, 219] on td "56585" at bounding box center [182, 231] width 106 height 46
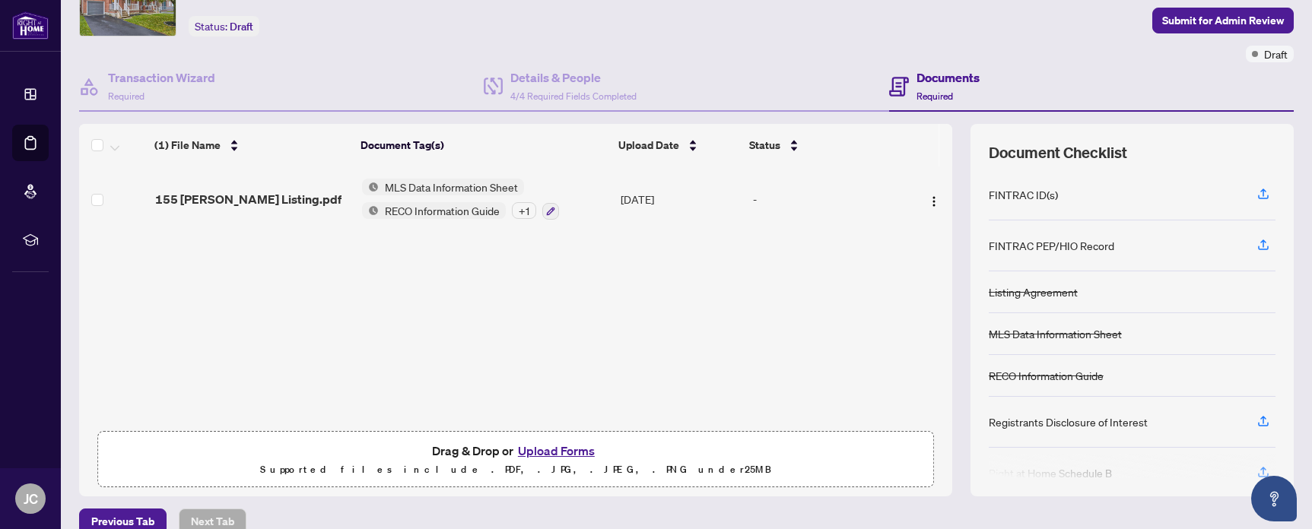
scroll to position [106, 0]
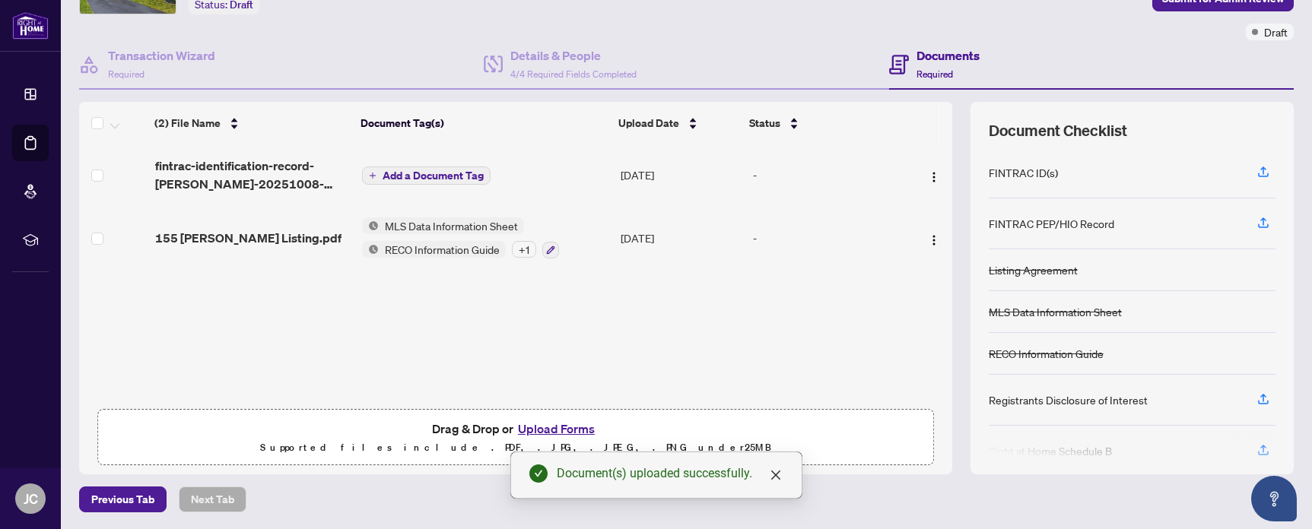
click at [443, 178] on span "Add a Document Tag" at bounding box center [433, 175] width 101 height 11
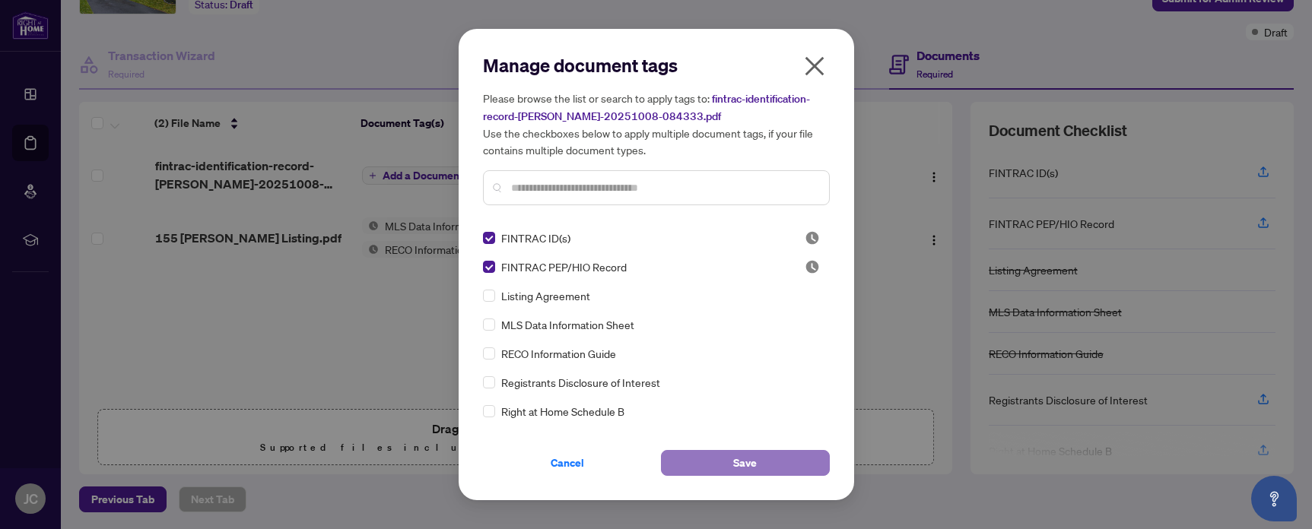
click at [760, 459] on button "Save" at bounding box center [745, 463] width 169 height 26
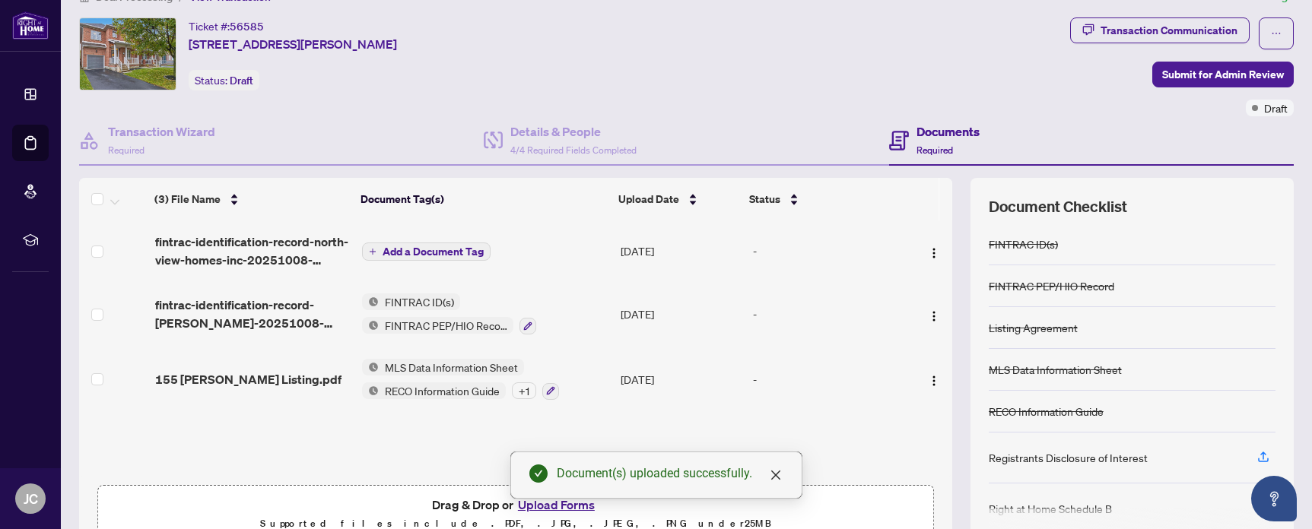
scroll to position [15, 0]
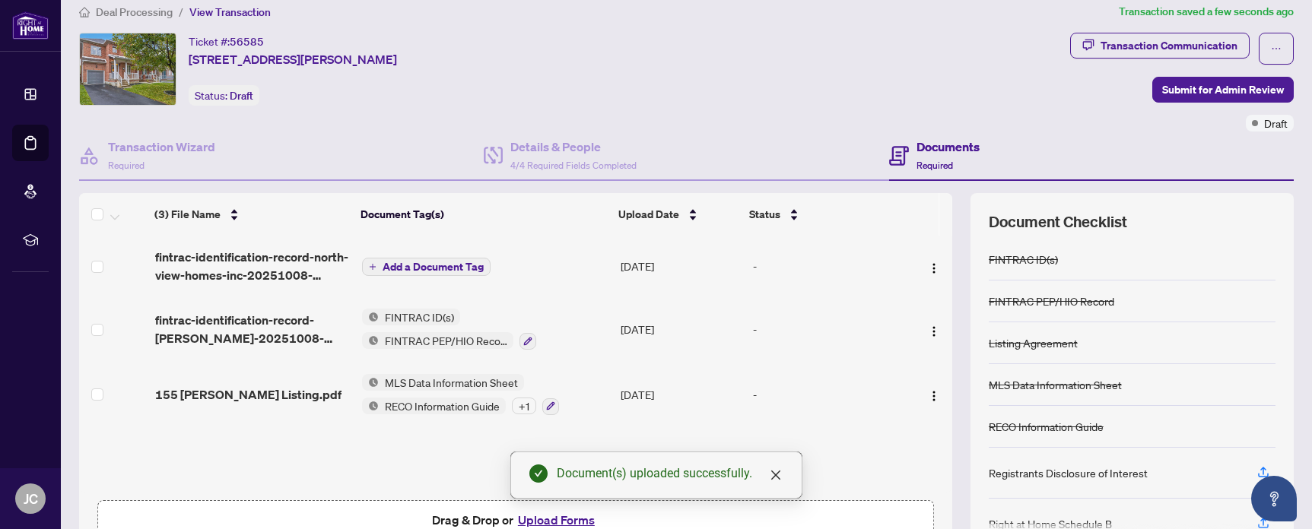
click at [429, 263] on span "Add a Document Tag" at bounding box center [433, 267] width 101 height 11
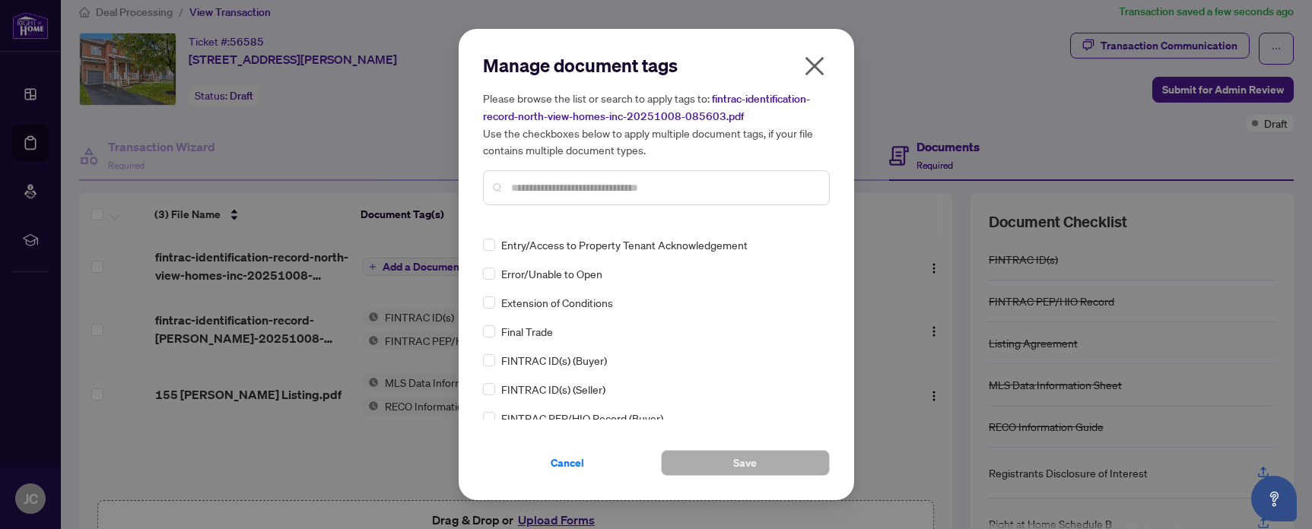
scroll to position [0, 0]
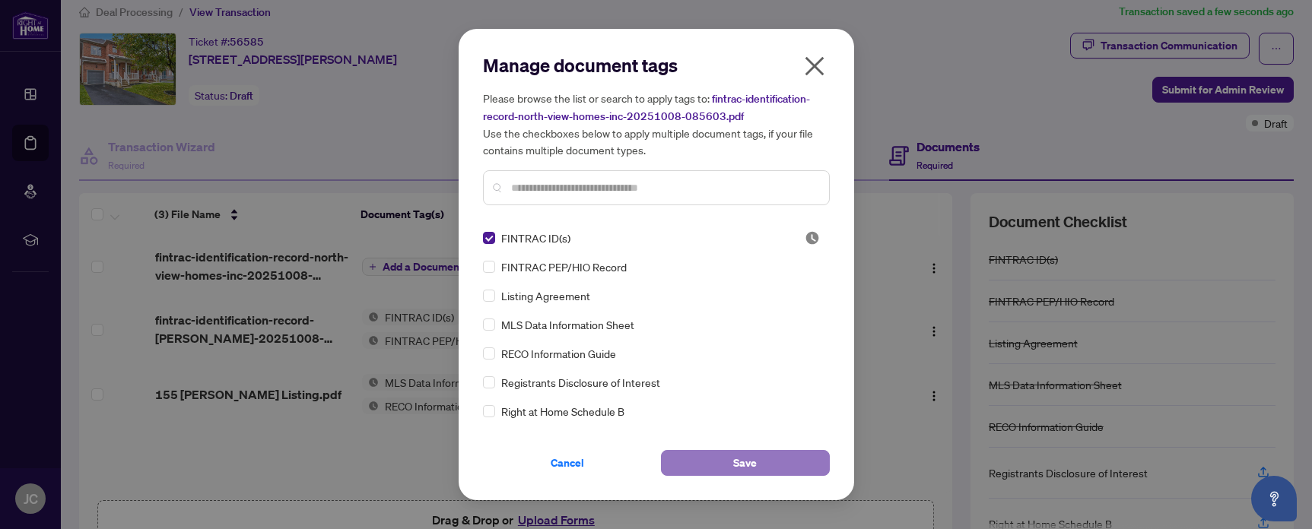
click at [732, 464] on button "Save" at bounding box center [745, 463] width 169 height 26
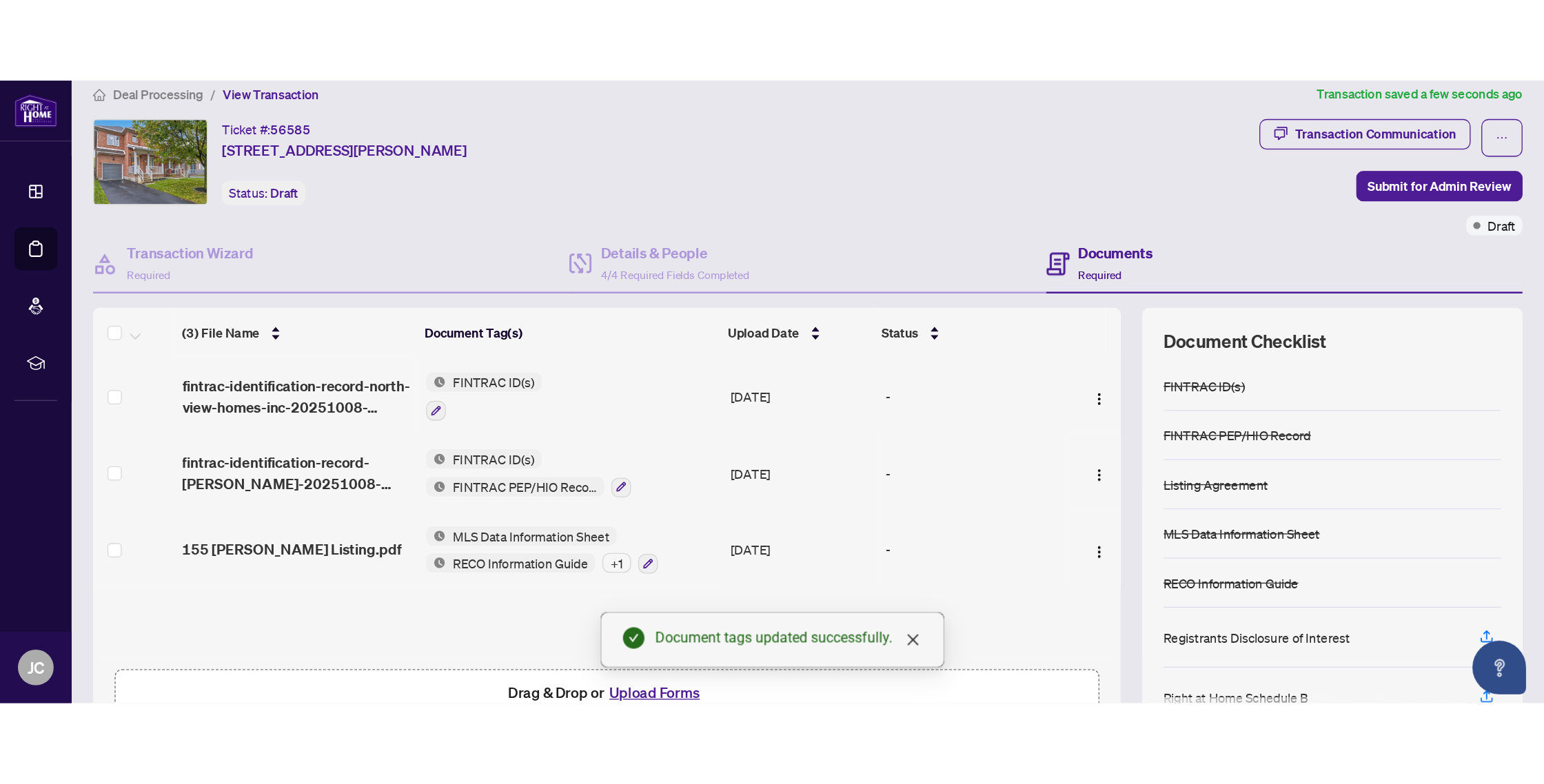
scroll to position [152, 0]
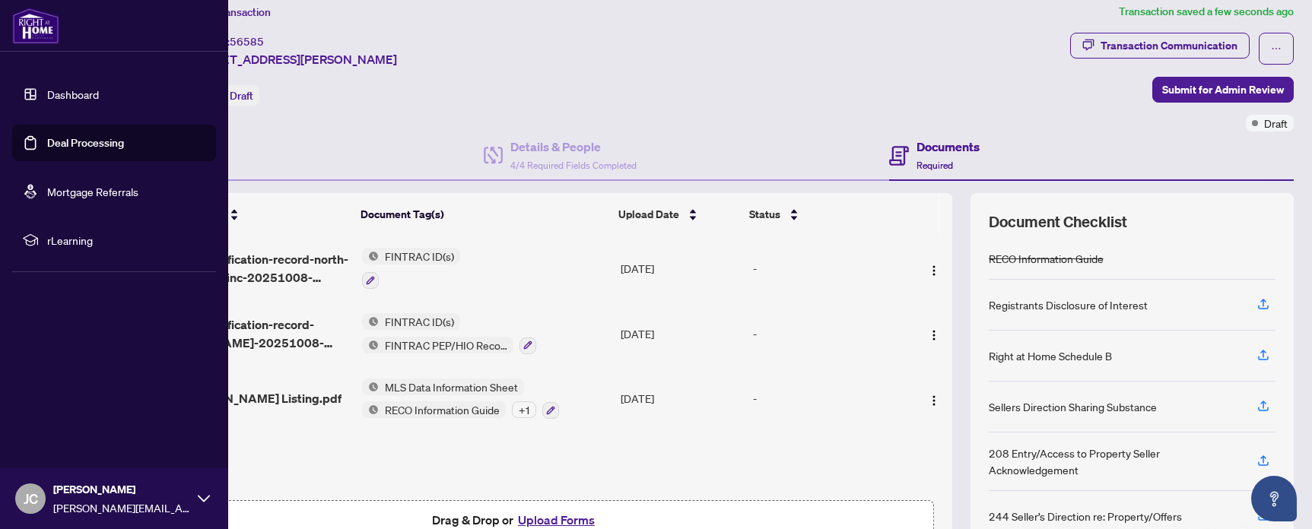
click at [37, 27] on img at bounding box center [35, 26] width 47 height 37
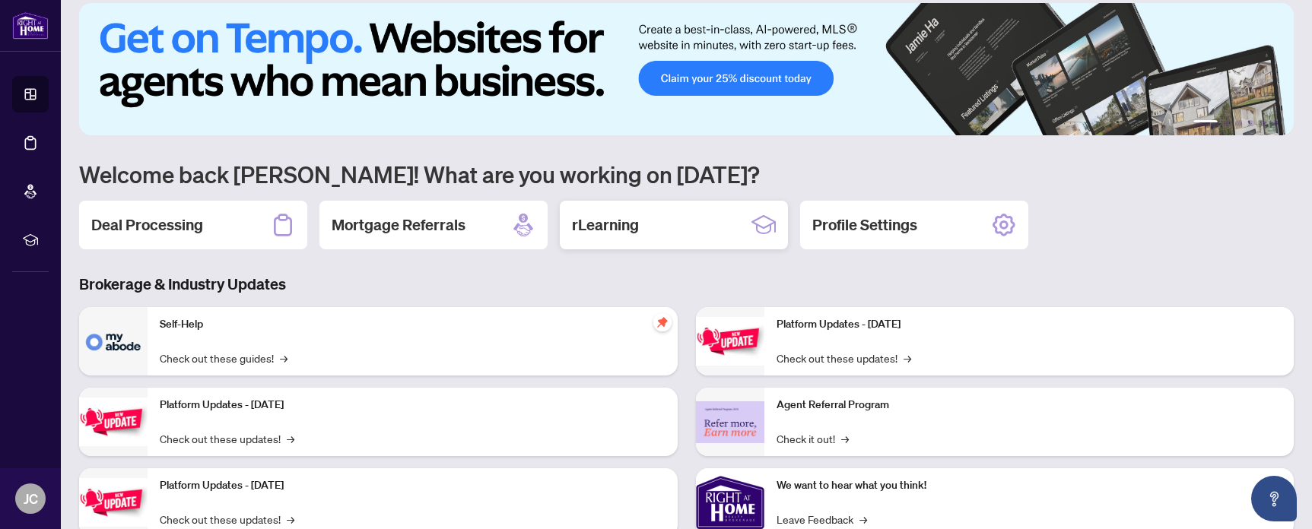
click at [645, 239] on div "rLearning" at bounding box center [674, 225] width 228 height 49
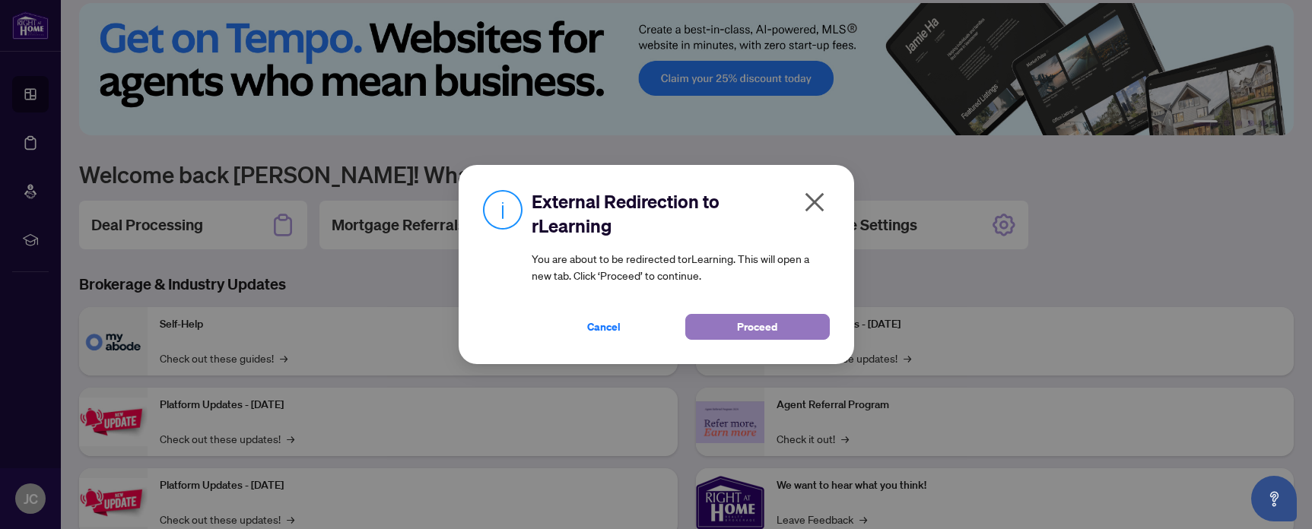
click at [734, 322] on button "Proceed" at bounding box center [757, 327] width 144 height 26
